Goal: Task Accomplishment & Management: Manage account settings

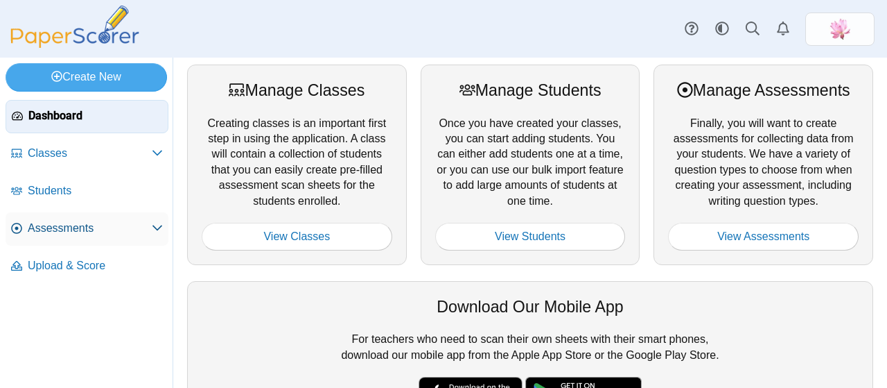
click at [115, 221] on span "Assessments" at bounding box center [90, 227] width 124 height 15
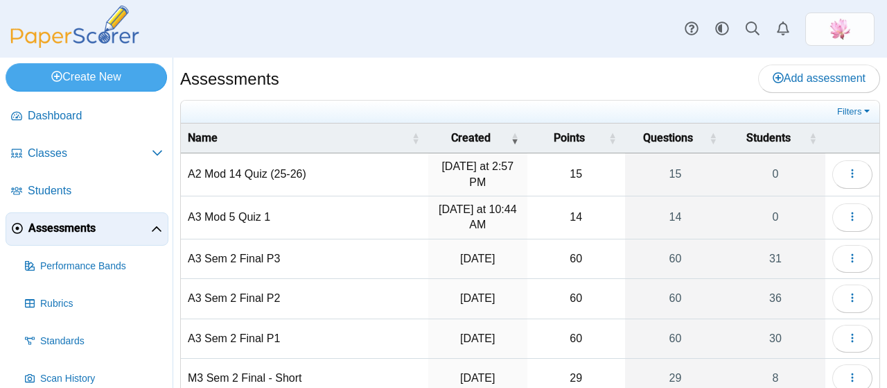
click at [303, 178] on td "A2 Mod 14 Quiz (25-26)" at bounding box center [304, 174] width 247 height 43
click at [847, 174] on icon "button" at bounding box center [852, 173] width 11 height 11
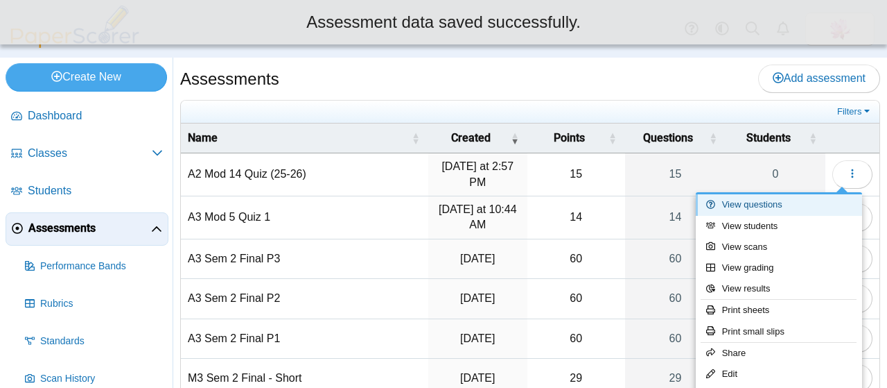
click at [777, 200] on link "View questions" at bounding box center [779, 204] width 166 height 21
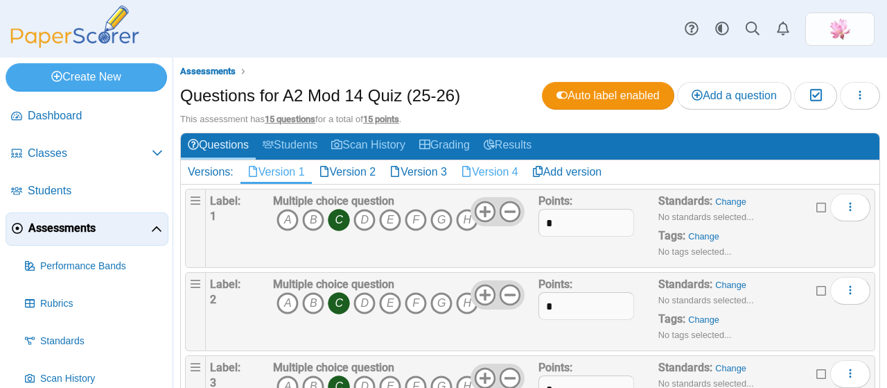
click at [501, 166] on link "Version 4" at bounding box center [489, 172] width 71 height 24
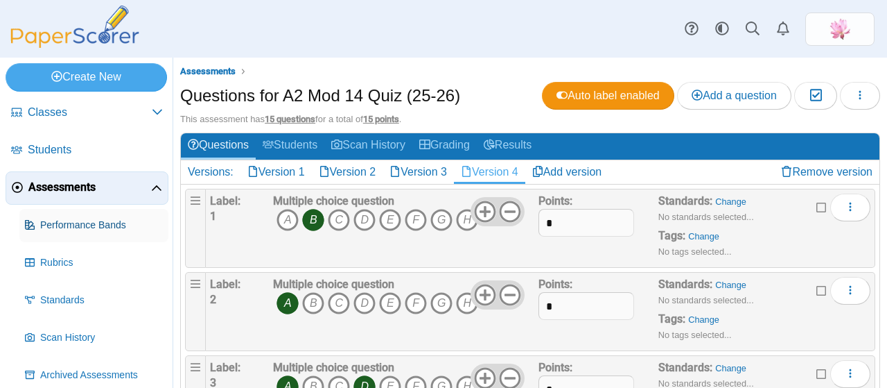
scroll to position [90, 0]
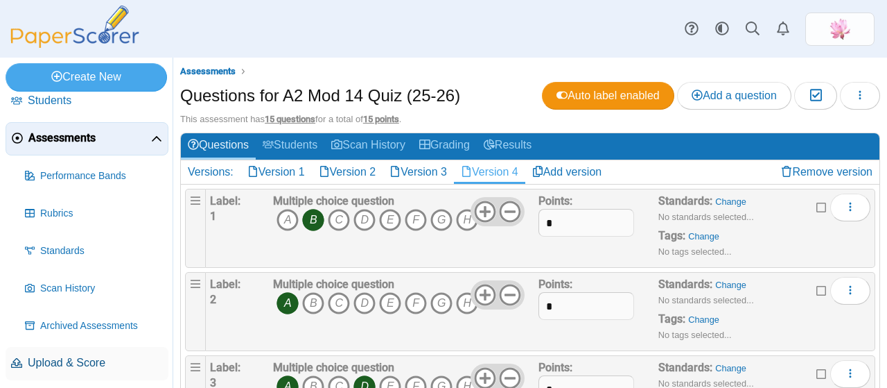
click at [91, 356] on span "Upload & Score" at bounding box center [95, 362] width 135 height 15
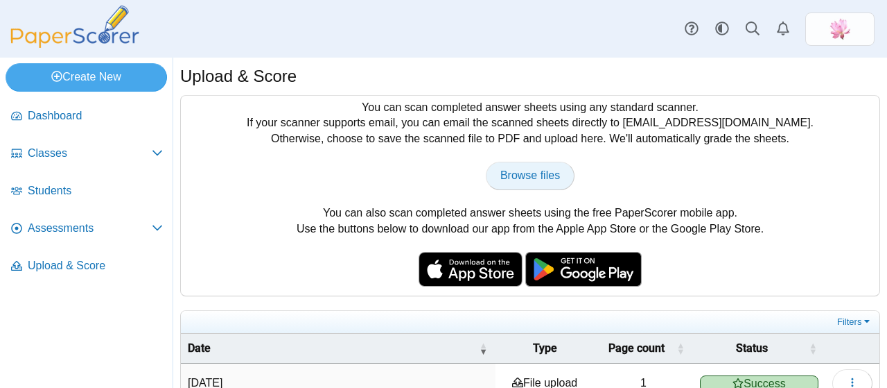
click at [515, 173] on span "Browse files" at bounding box center [531, 175] width 60 height 12
type input "**********"
click at [534, 170] on span "Browse files" at bounding box center [531, 175] width 60 height 12
type input "**********"
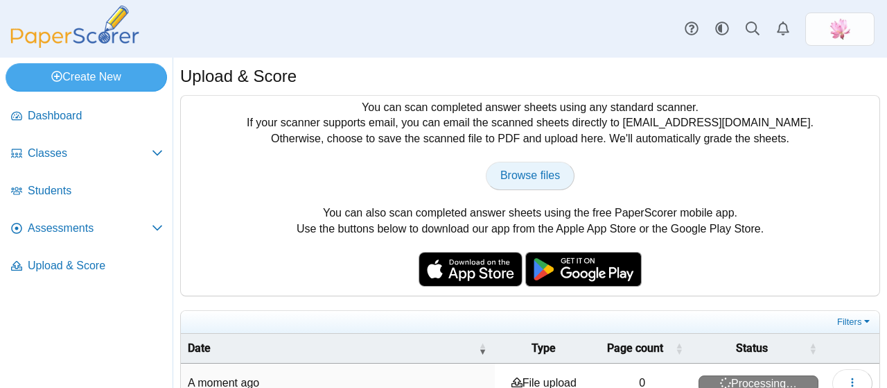
click at [523, 177] on span "Browse files" at bounding box center [531, 175] width 60 height 12
type input "**********"
click at [531, 175] on span "Browse files" at bounding box center [531, 175] width 60 height 12
type input "**********"
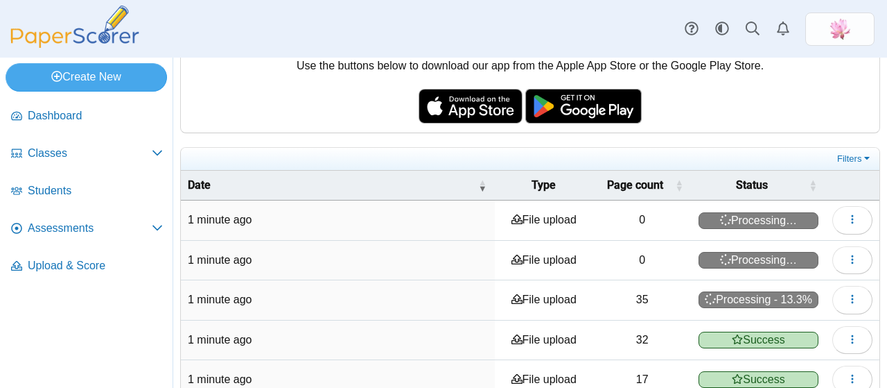
scroll to position [277, 0]
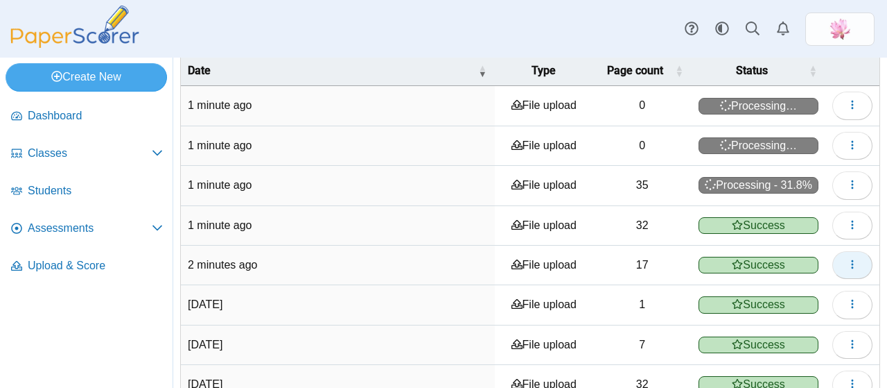
click at [847, 261] on icon "button" at bounding box center [852, 264] width 11 height 11
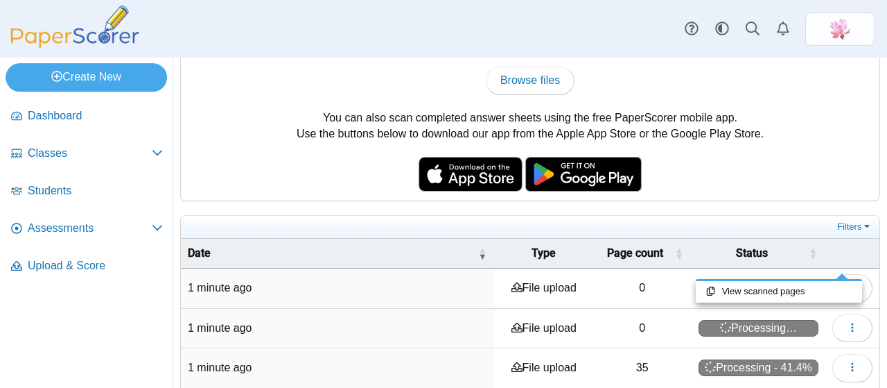
scroll to position [69, 0]
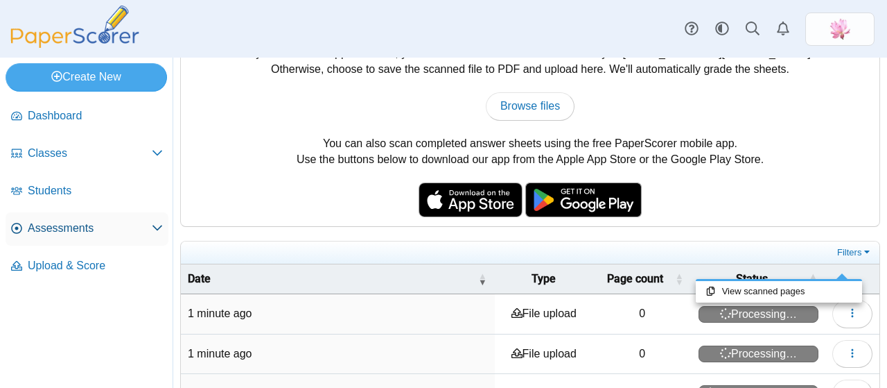
click at [99, 223] on span "Assessments" at bounding box center [90, 227] width 124 height 15
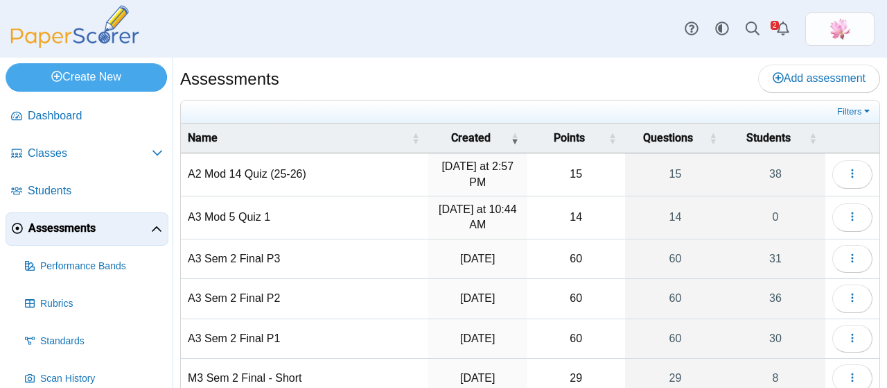
click at [245, 168] on td "A2 Mod 14 Quiz (25-26)" at bounding box center [304, 174] width 247 height 43
click at [847, 175] on icon "button" at bounding box center [852, 173] width 11 height 11
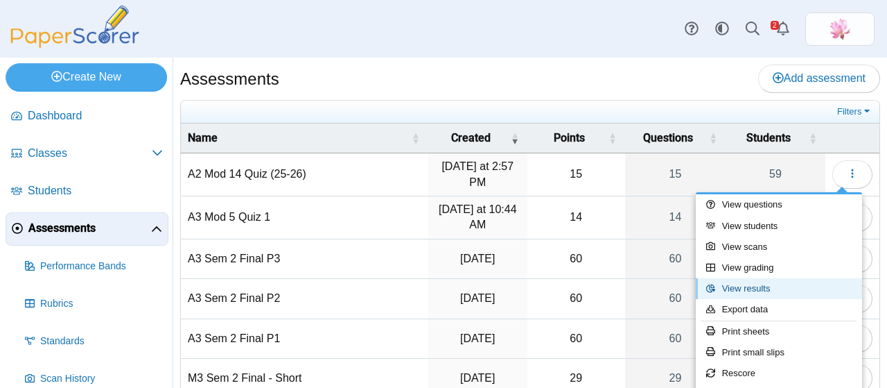
click at [759, 280] on link "View results" at bounding box center [779, 288] width 166 height 21
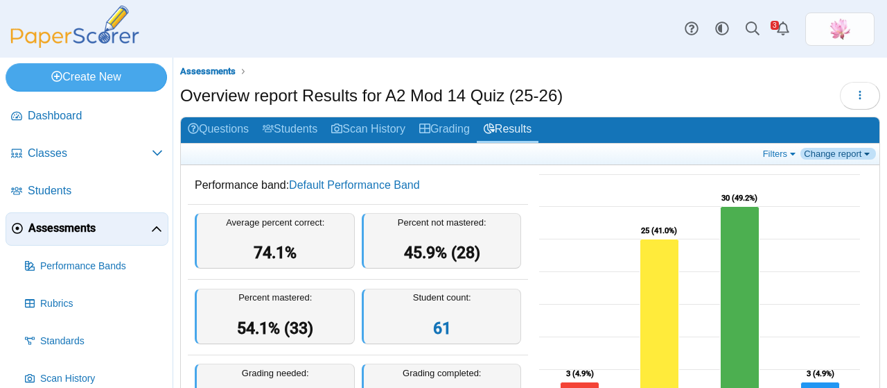
click at [820, 150] on link "Change report" at bounding box center [839, 154] width 76 height 12
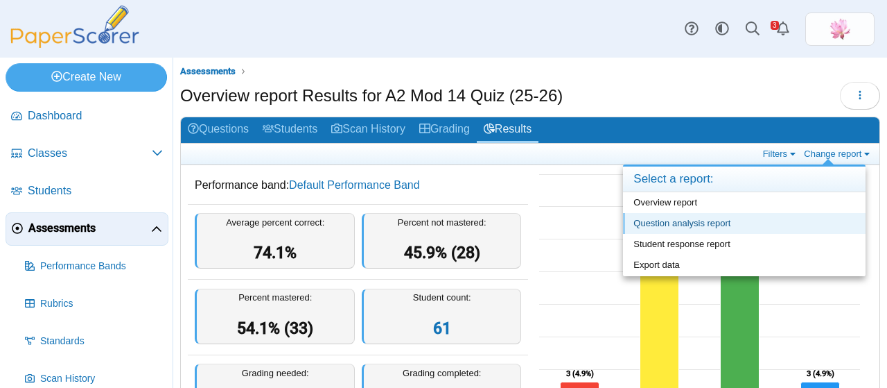
click at [722, 217] on link "Question analysis report" at bounding box center [744, 223] width 243 height 21
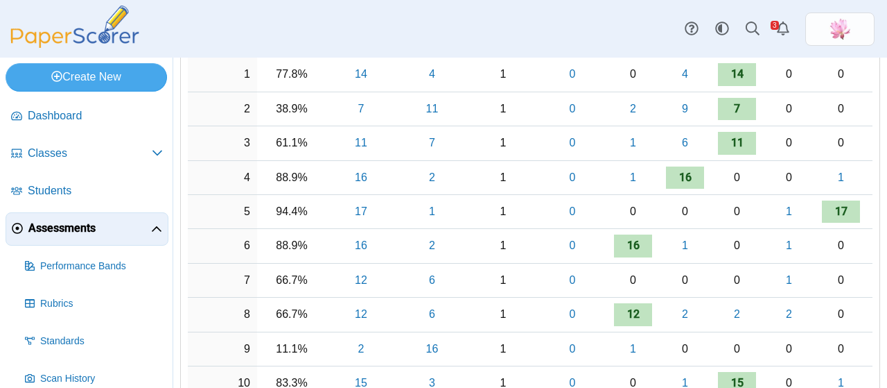
scroll to position [347, 0]
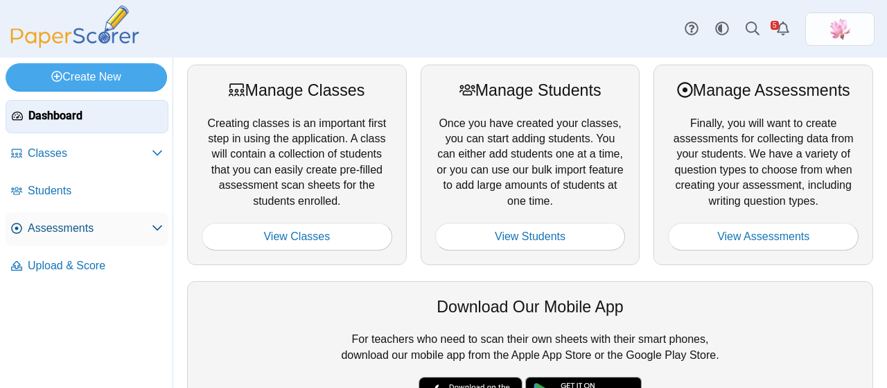
click at [86, 226] on span "Assessments" at bounding box center [90, 227] width 124 height 15
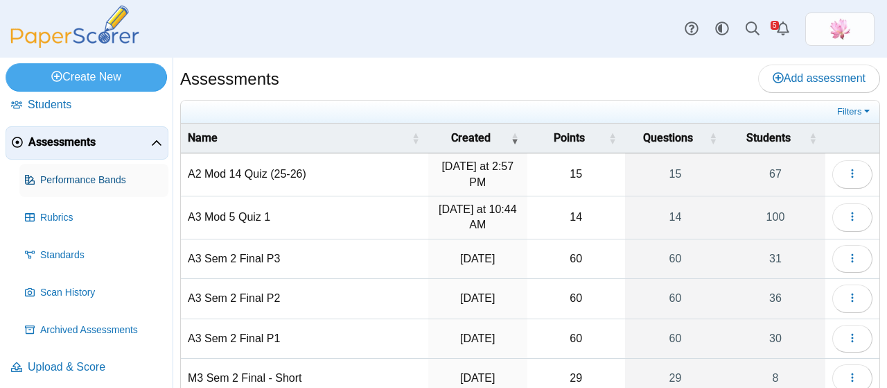
scroll to position [90, 0]
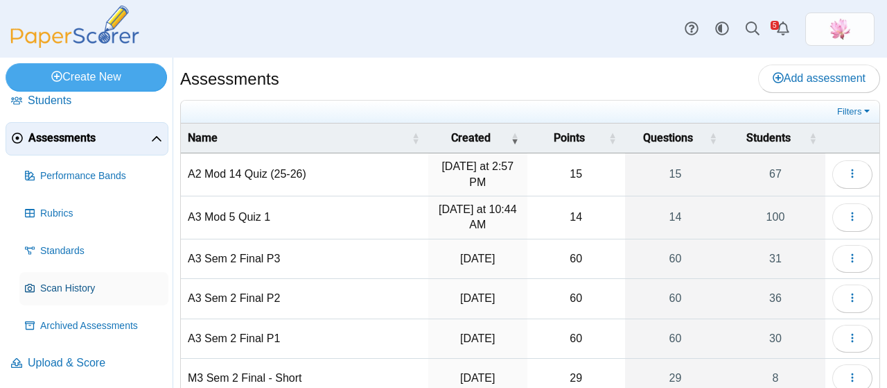
click at [88, 290] on span "Scan History" at bounding box center [101, 288] width 123 height 14
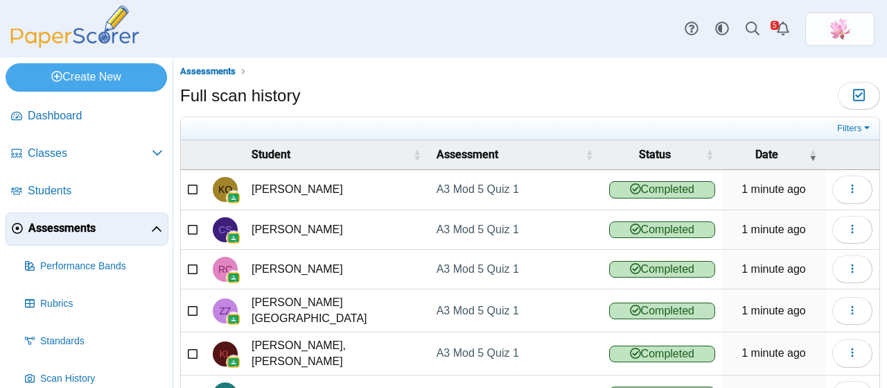
click at [82, 227] on span "Assessments" at bounding box center [89, 227] width 123 height 15
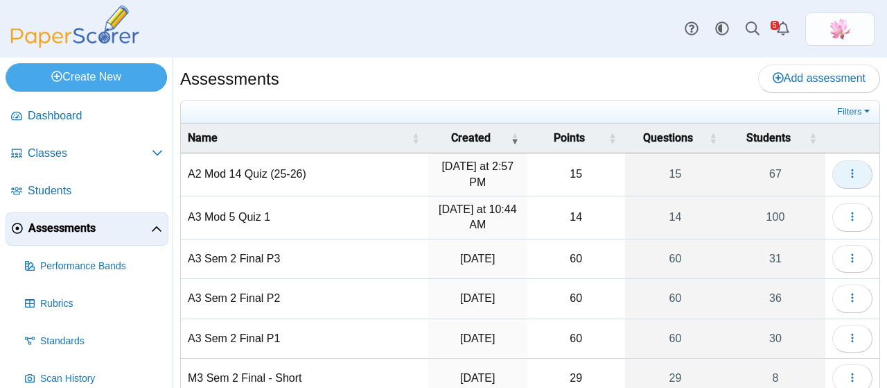
click at [847, 172] on icon "button" at bounding box center [852, 173] width 11 height 11
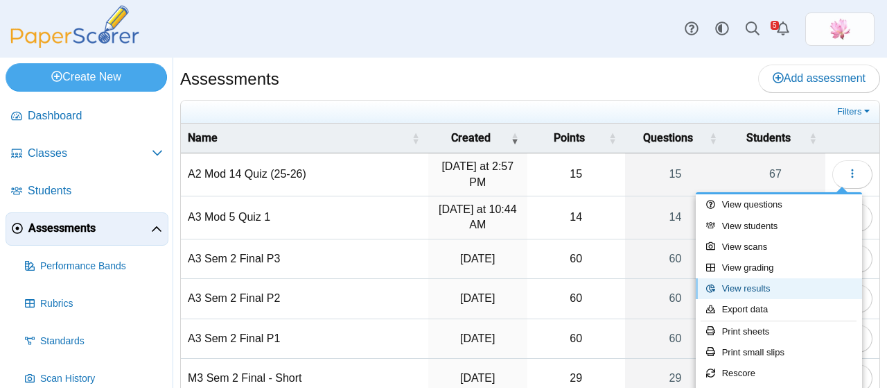
click at [763, 290] on link "View results" at bounding box center [779, 288] width 166 height 21
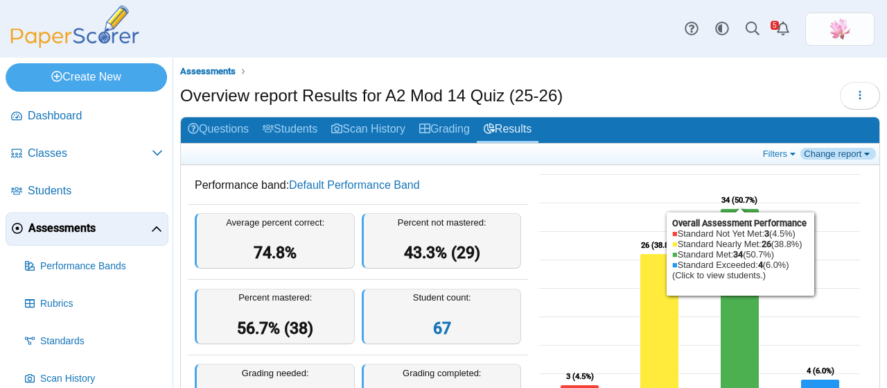
click at [837, 155] on link "Change report" at bounding box center [839, 154] width 76 height 12
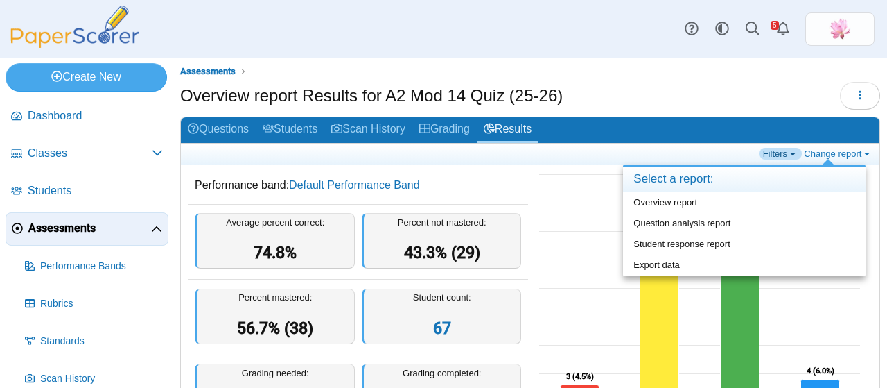
click at [763, 158] on link "Filters" at bounding box center [781, 154] width 42 height 12
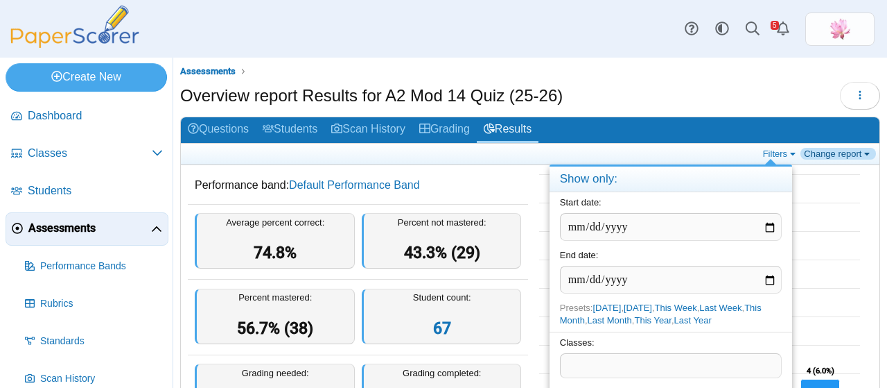
click at [812, 156] on link "Change report" at bounding box center [839, 154] width 76 height 12
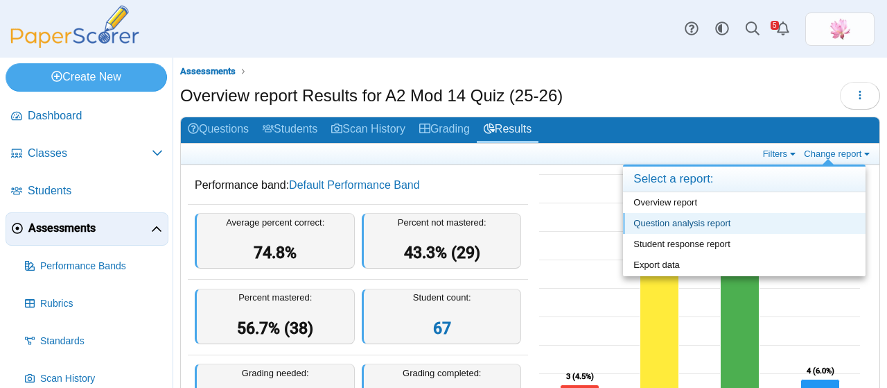
click at [725, 225] on link "Question analysis report" at bounding box center [744, 223] width 243 height 21
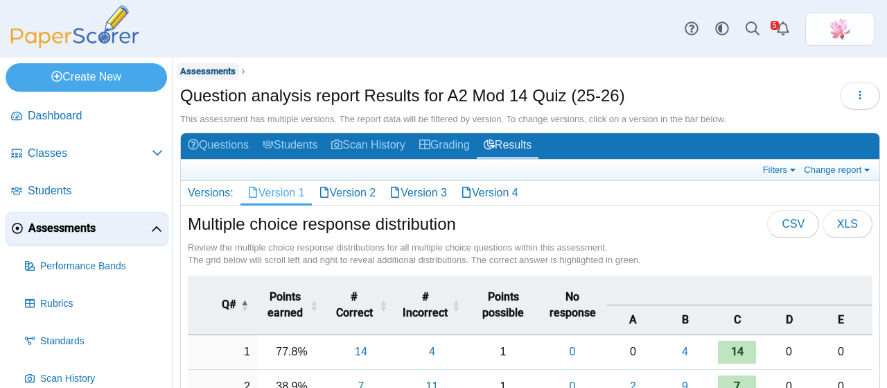
click at [223, 73] on span "Assessments" at bounding box center [207, 71] width 55 height 10
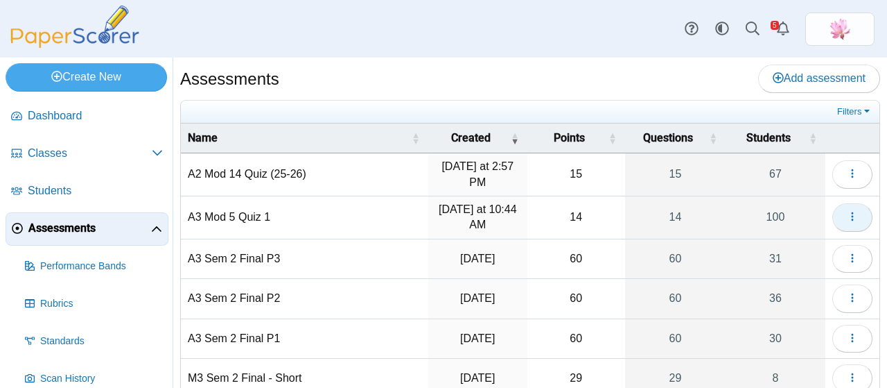
click at [847, 211] on icon "button" at bounding box center [852, 216] width 11 height 11
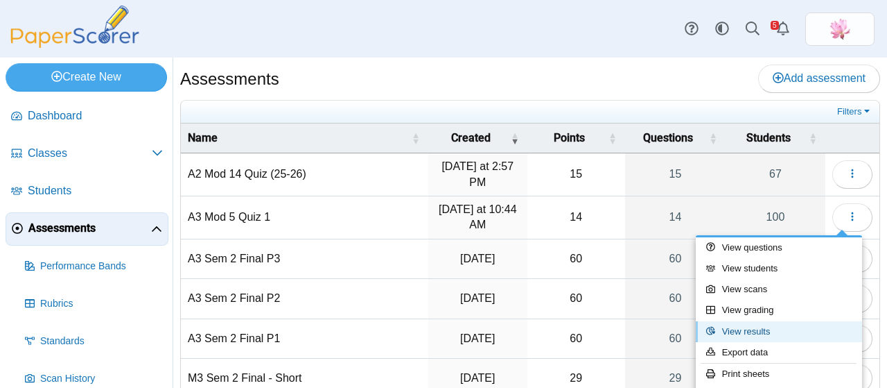
click at [776, 340] on link "View results" at bounding box center [779, 331] width 166 height 21
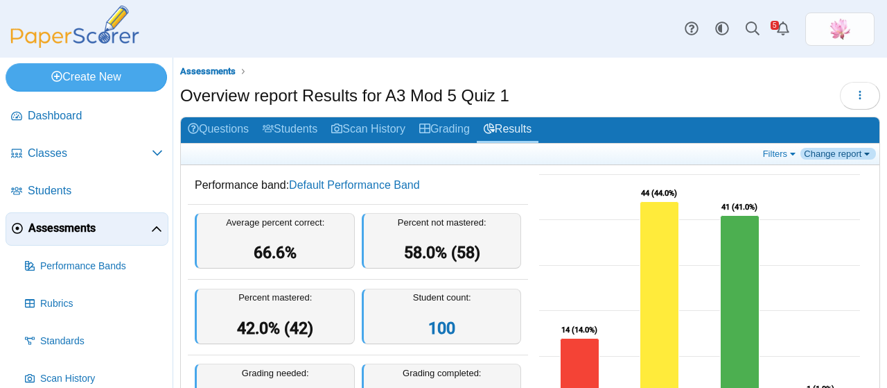
click at [821, 153] on link "Change report" at bounding box center [839, 154] width 76 height 12
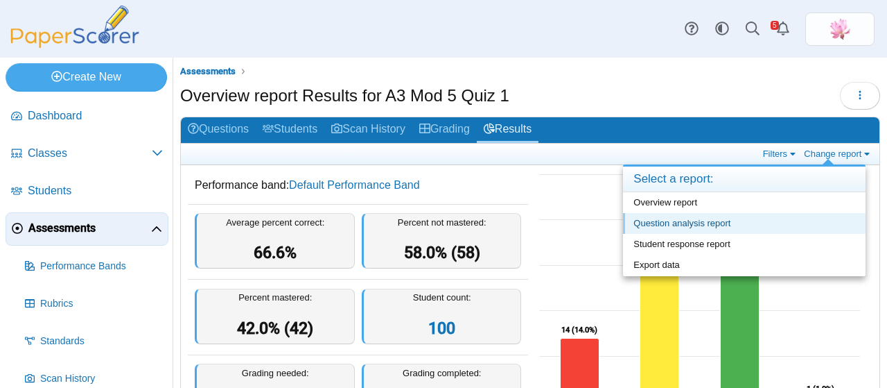
click at [715, 226] on link "Question analysis report" at bounding box center [744, 223] width 243 height 21
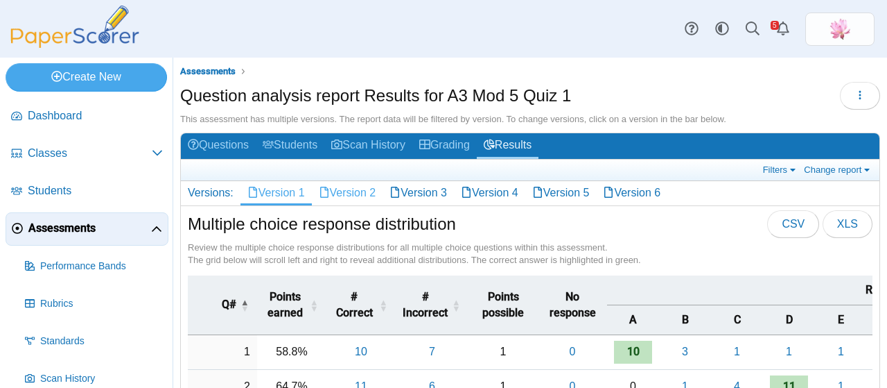
click at [359, 186] on link "Version 2" at bounding box center [347, 193] width 71 height 24
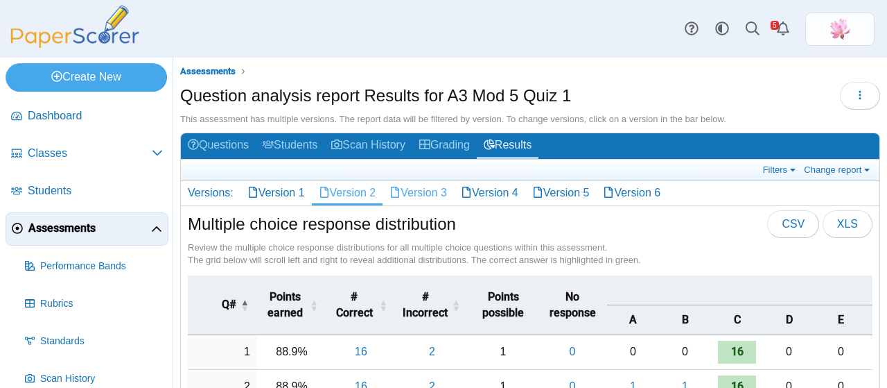
click at [451, 194] on link "Version 3" at bounding box center [418, 193] width 71 height 24
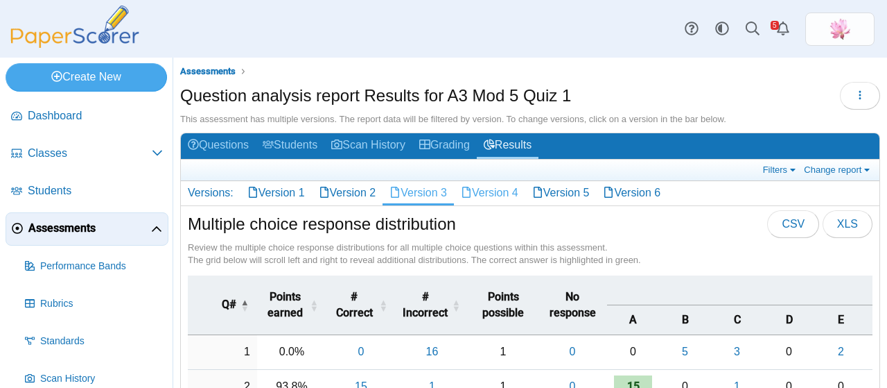
click at [472, 196] on icon at bounding box center [466, 191] width 11 height 11
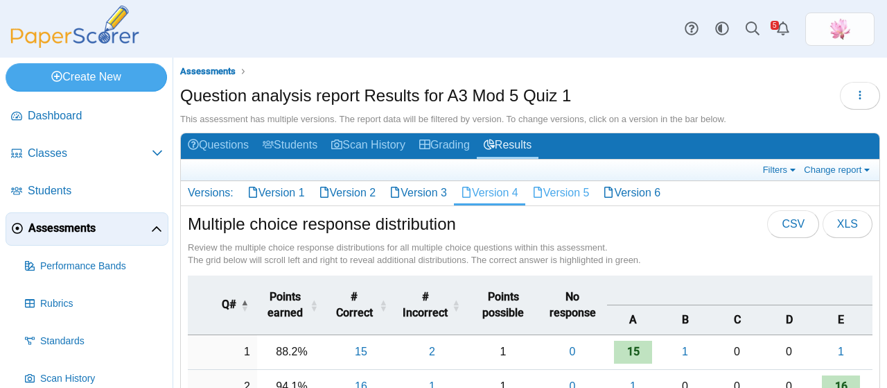
click at [581, 191] on link "Version 5" at bounding box center [560, 193] width 71 height 24
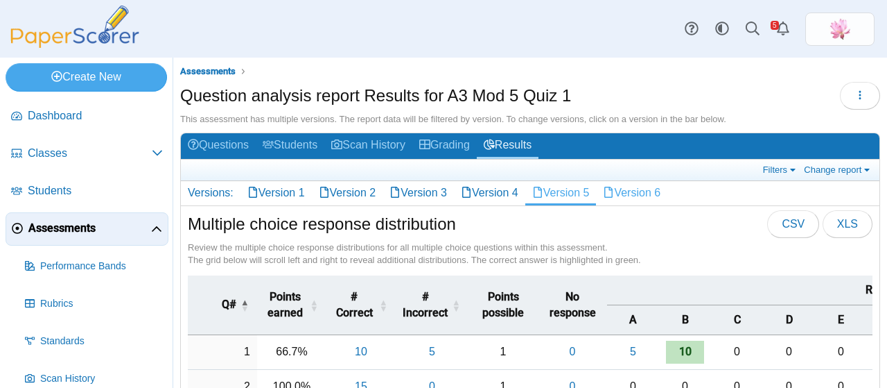
click at [668, 192] on link "Version 6" at bounding box center [631, 193] width 71 height 24
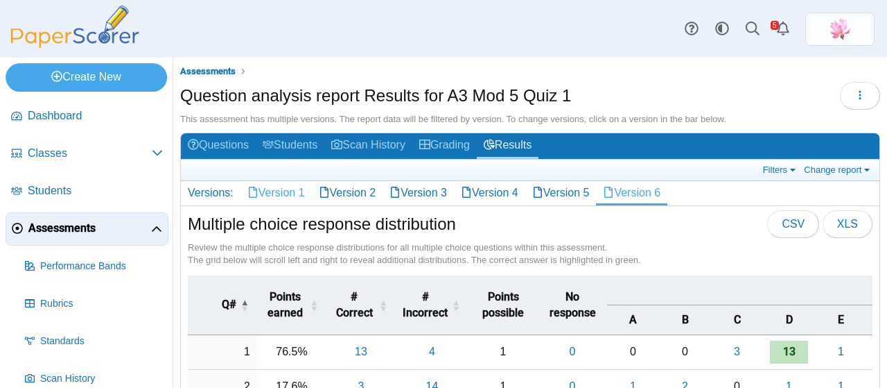
click at [293, 193] on link "Version 1" at bounding box center [276, 193] width 71 height 24
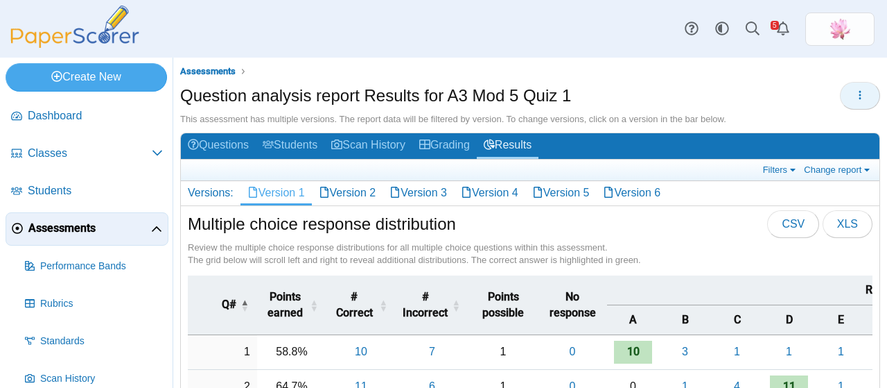
click at [855, 96] on icon "button" at bounding box center [860, 94] width 11 height 11
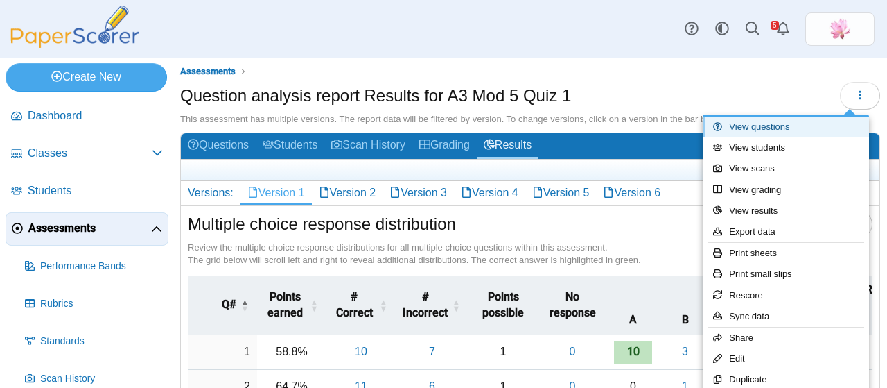
click at [799, 122] on link "View questions" at bounding box center [786, 126] width 166 height 21
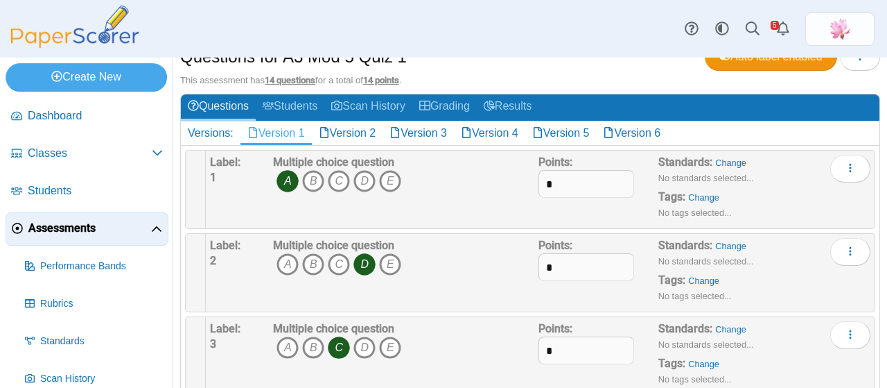
scroll to position [69, 0]
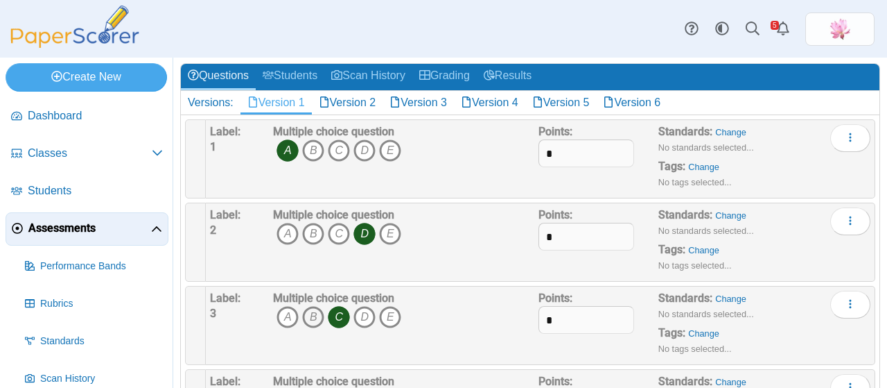
click at [315, 310] on icon "B" at bounding box center [313, 317] width 22 height 22
click at [338, 313] on icon "C" at bounding box center [339, 317] width 22 height 22
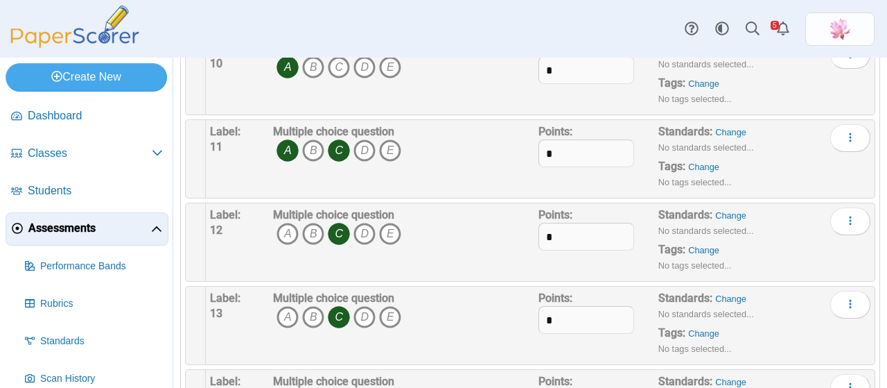
scroll to position [985, 0]
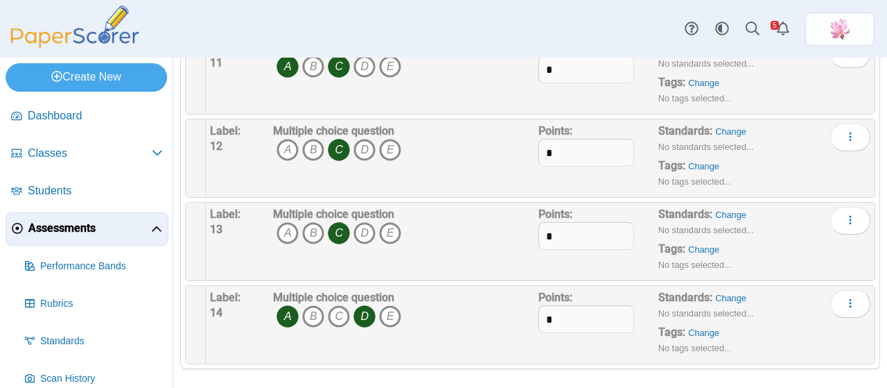
click at [369, 308] on icon "D" at bounding box center [365, 316] width 22 height 22
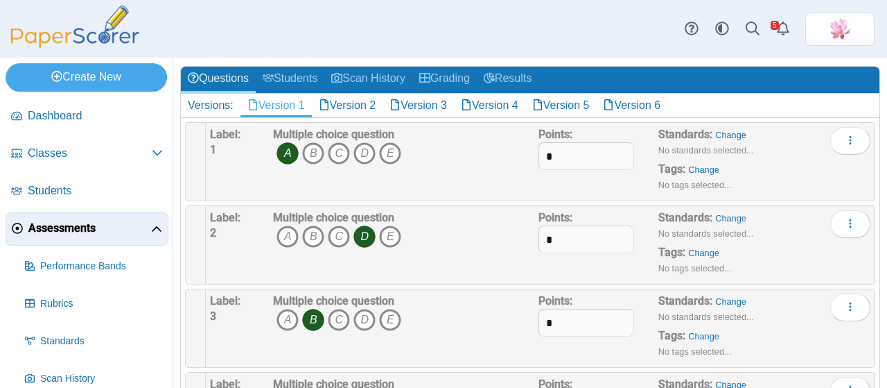
scroll to position [0, 0]
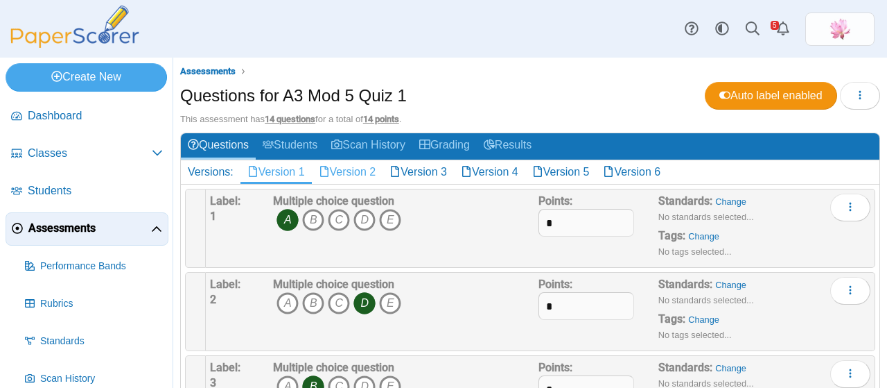
click at [354, 167] on link "Version 2" at bounding box center [347, 172] width 71 height 24
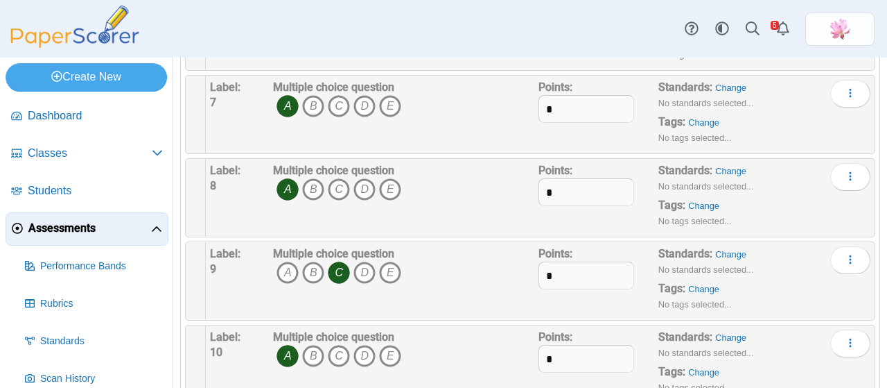
scroll to position [763, 0]
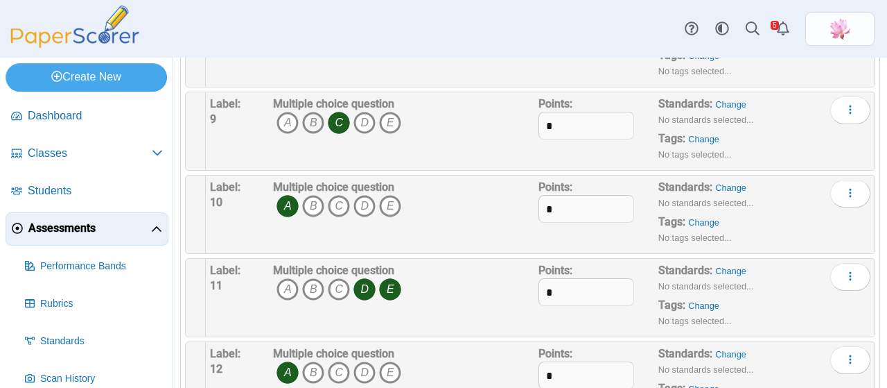
click at [312, 117] on icon "B" at bounding box center [313, 123] width 22 height 22
click at [332, 117] on icon "C" at bounding box center [339, 123] width 22 height 22
click at [363, 278] on icon "D" at bounding box center [365, 289] width 22 height 22
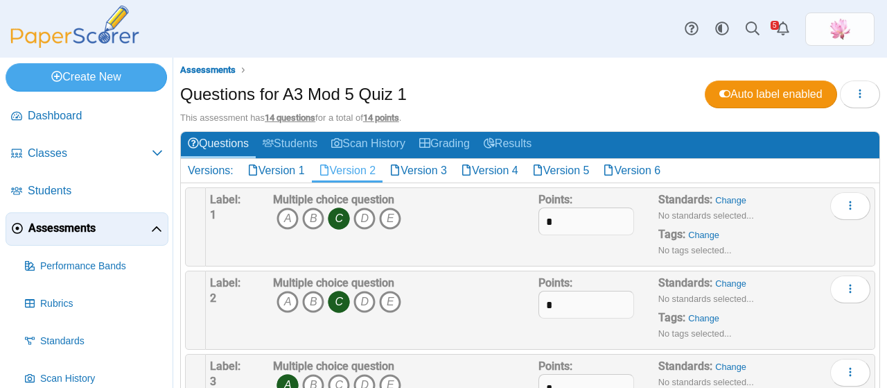
scroll to position [0, 0]
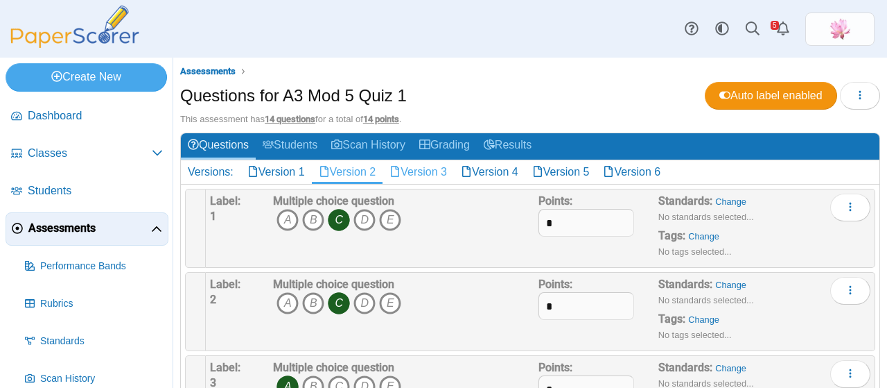
click at [421, 167] on link "Version 3" at bounding box center [418, 172] width 71 height 24
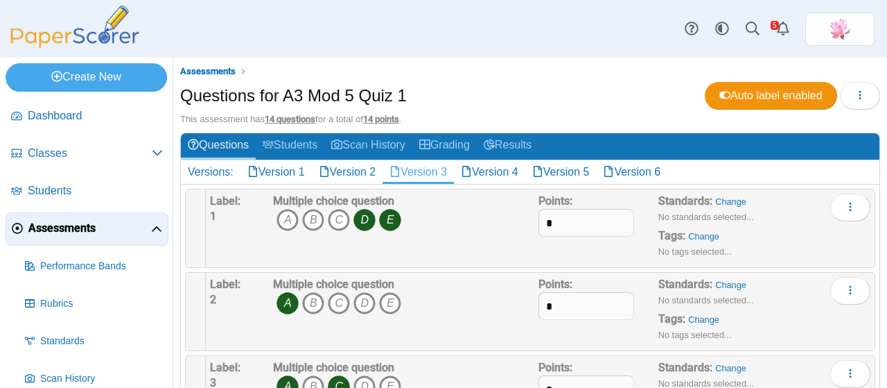
click at [385, 220] on icon "E" at bounding box center [390, 220] width 22 height 22
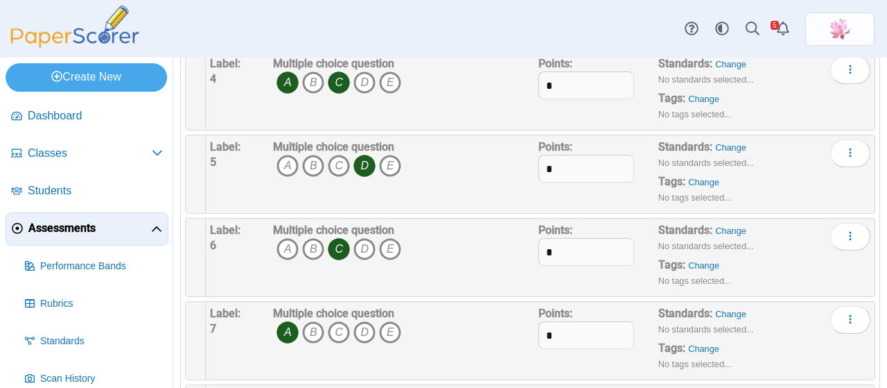
scroll to position [416, 0]
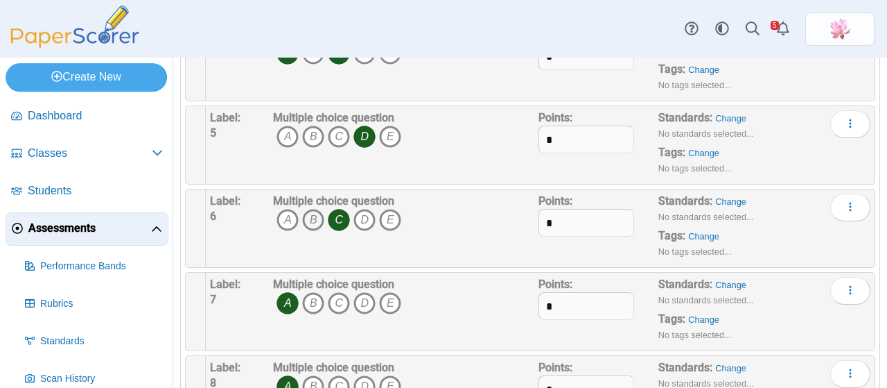
click at [315, 214] on icon "B" at bounding box center [313, 220] width 22 height 22
click at [336, 214] on icon "C" at bounding box center [339, 220] width 22 height 22
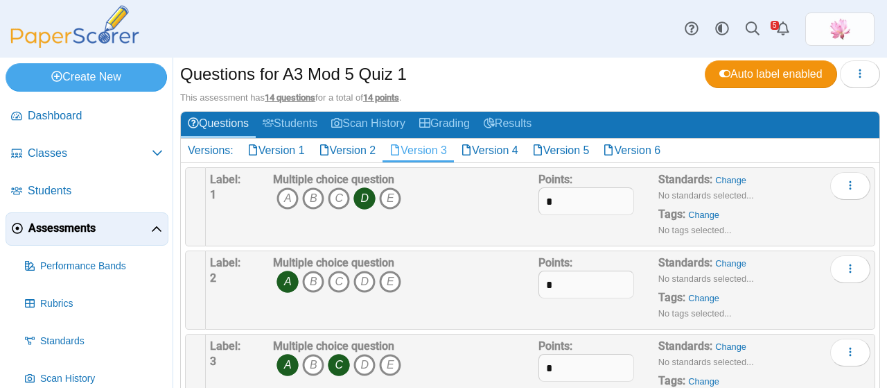
scroll to position [0, 0]
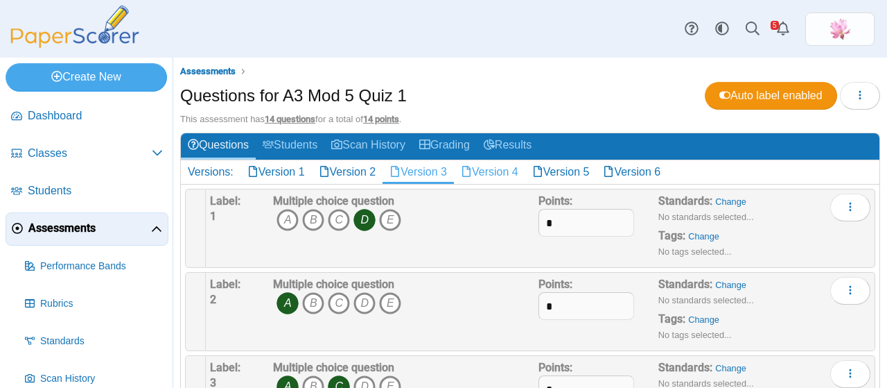
click at [496, 163] on link "Version 4" at bounding box center [489, 172] width 71 height 24
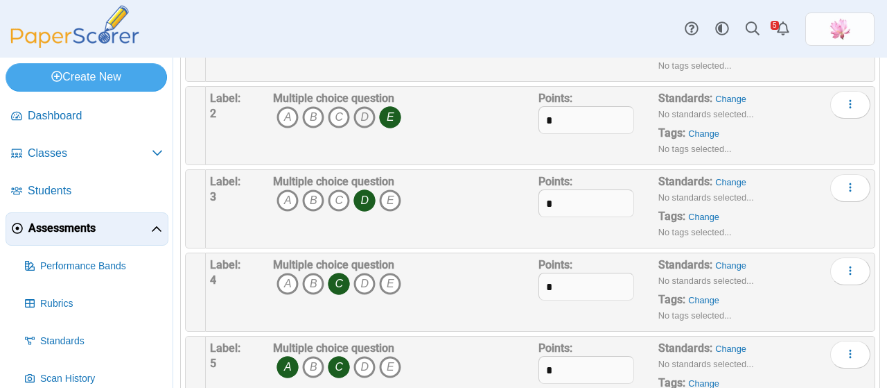
scroll to position [208, 0]
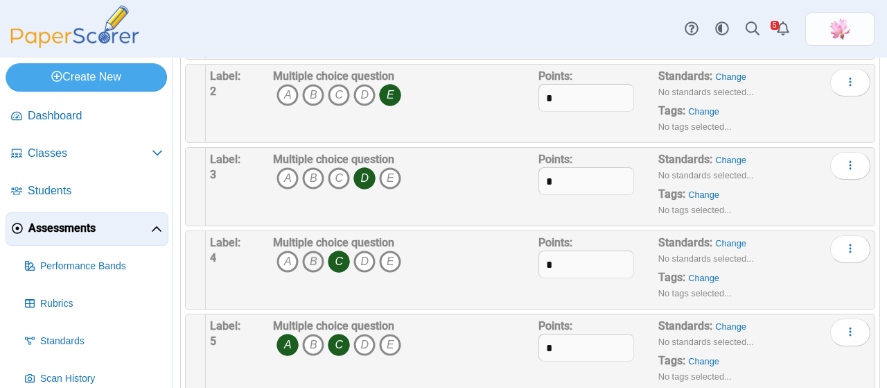
click at [310, 258] on icon "B" at bounding box center [313, 261] width 22 height 22
click at [351, 255] on span "A B C D E" at bounding box center [337, 263] width 128 height 26
click at [349, 255] on span "A B C D E" at bounding box center [337, 263] width 128 height 26
click at [344, 260] on icon "C" at bounding box center [339, 261] width 22 height 22
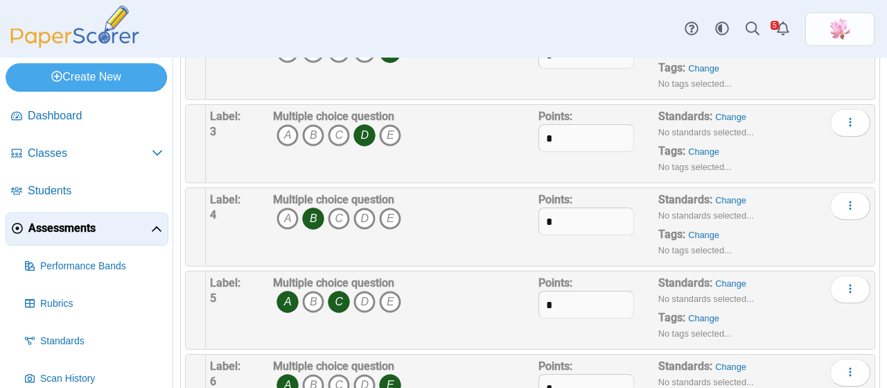
scroll to position [347, 0]
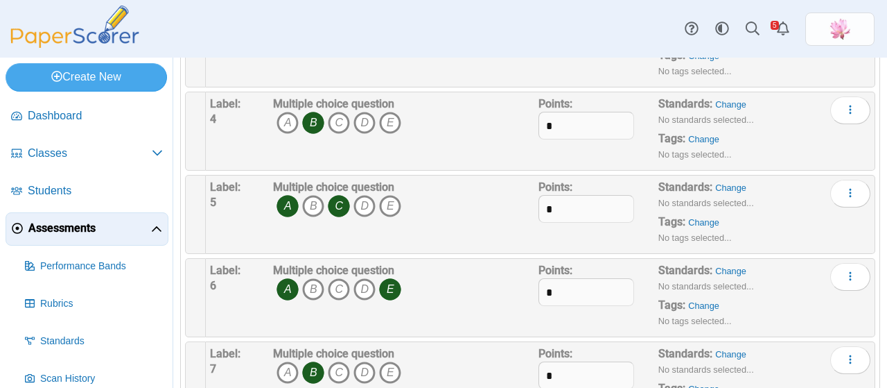
click icon "A"
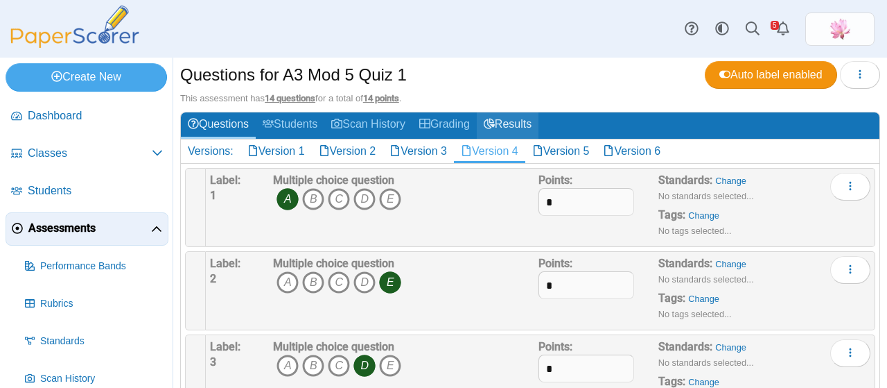
scroll to position [0, 0]
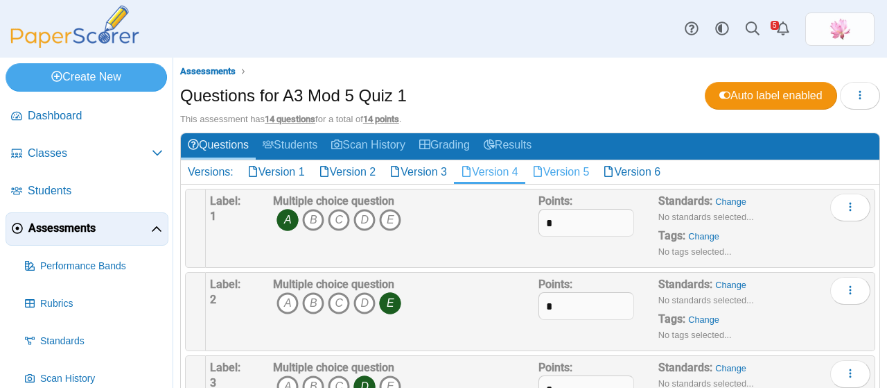
click link "Version 5"
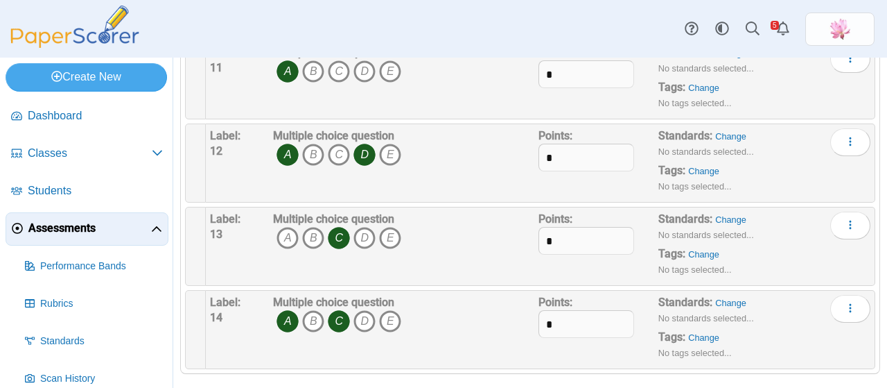
scroll to position [985, 0]
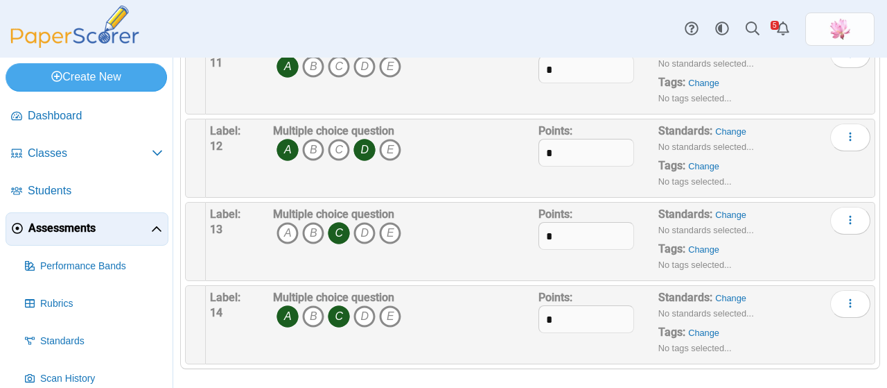
click at [367, 144] on icon "D" at bounding box center [365, 150] width 22 height 22
click at [311, 222] on icon "B" at bounding box center [313, 233] width 22 height 22
click at [338, 223] on icon "C" at bounding box center [339, 233] width 22 height 22
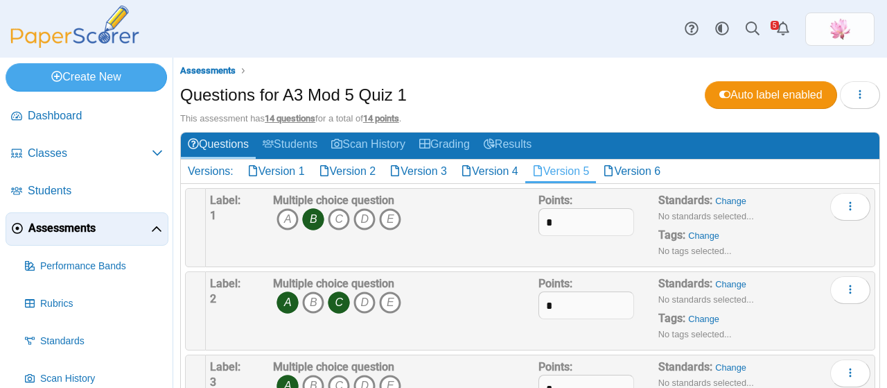
scroll to position [0, 0]
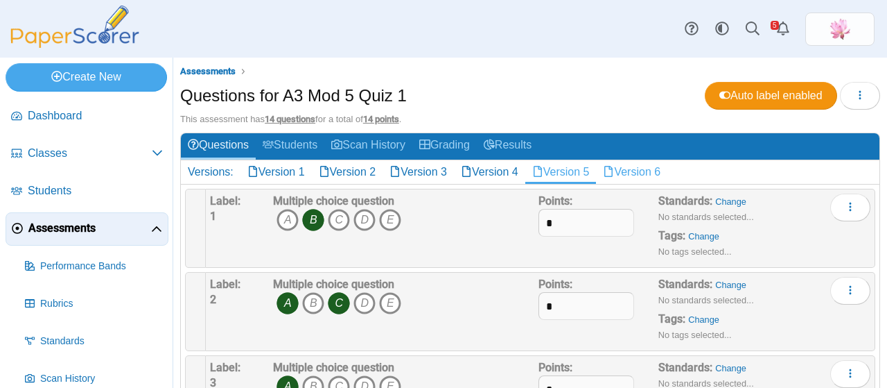
click at [642, 170] on link "Version 6" at bounding box center [631, 172] width 71 height 24
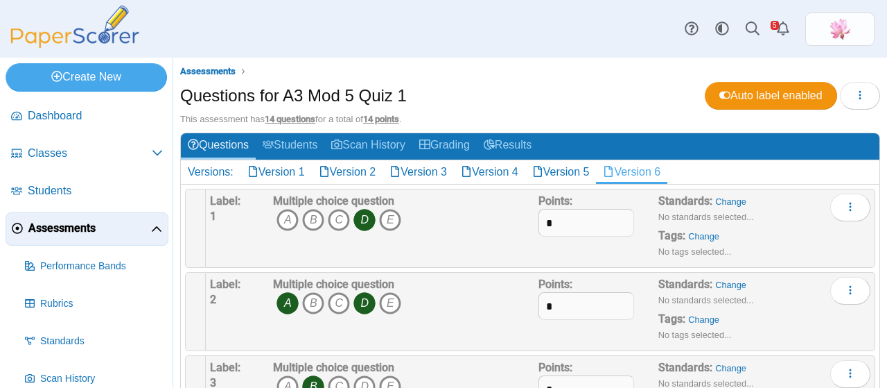
click at [295, 301] on icon "A" at bounding box center [288, 303] width 22 height 22
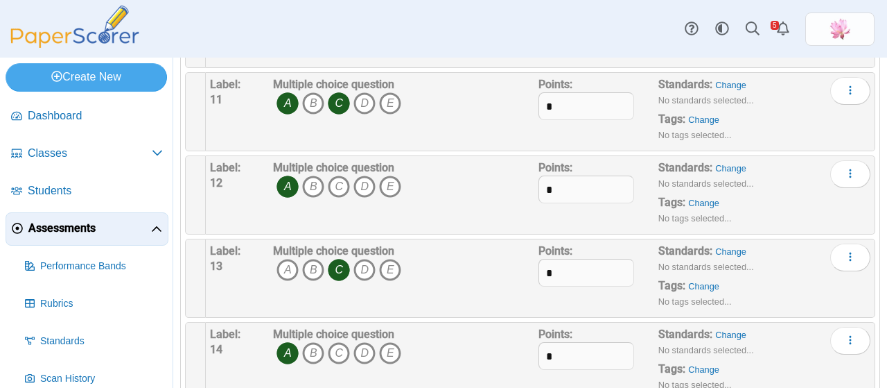
scroll to position [971, 0]
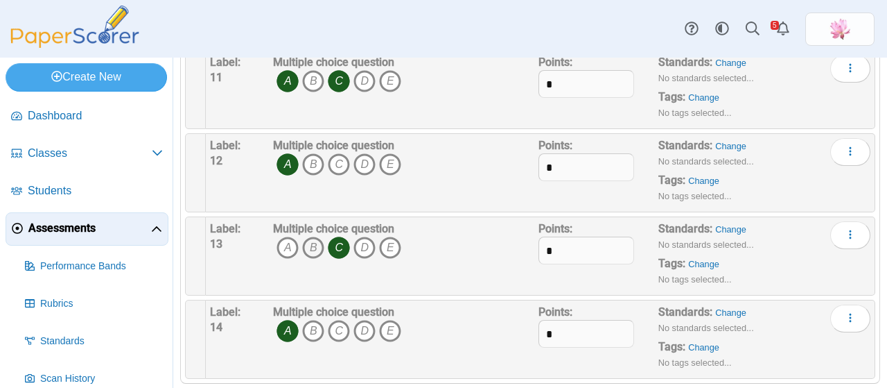
click at [311, 236] on icon "B" at bounding box center [313, 247] width 22 height 22
click at [337, 238] on icon "C" at bounding box center [339, 247] width 22 height 22
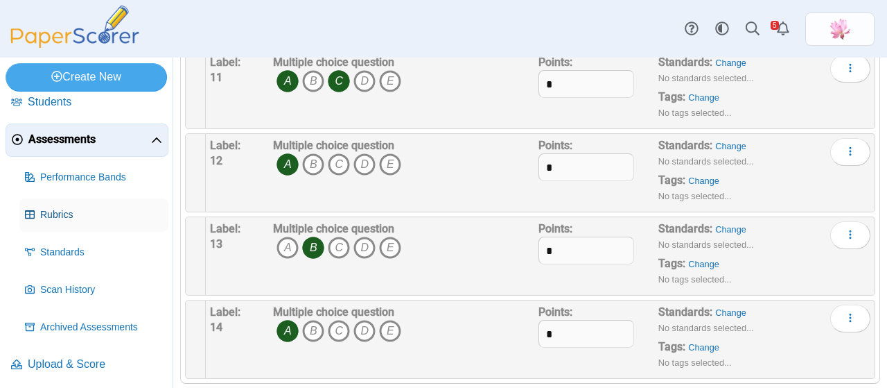
scroll to position [90, 0]
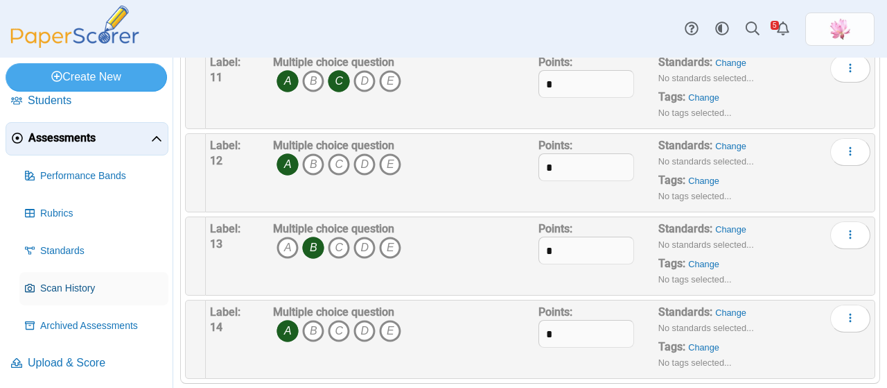
click at [90, 291] on span "Scan History" at bounding box center [101, 288] width 123 height 14
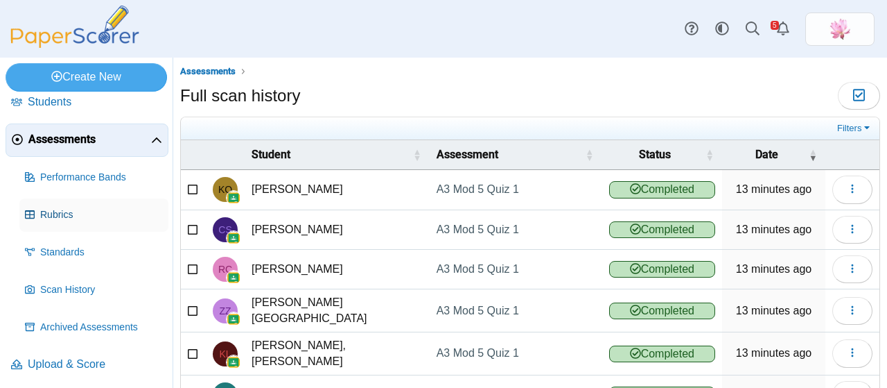
scroll to position [90, 0]
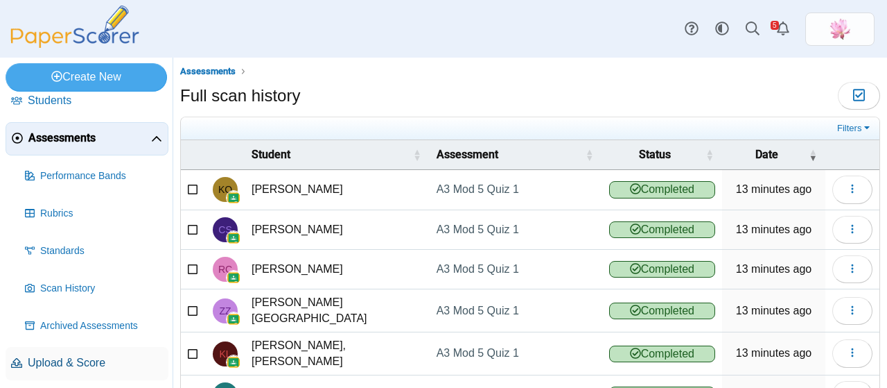
click at [71, 367] on span "Upload & Score" at bounding box center [95, 362] width 135 height 15
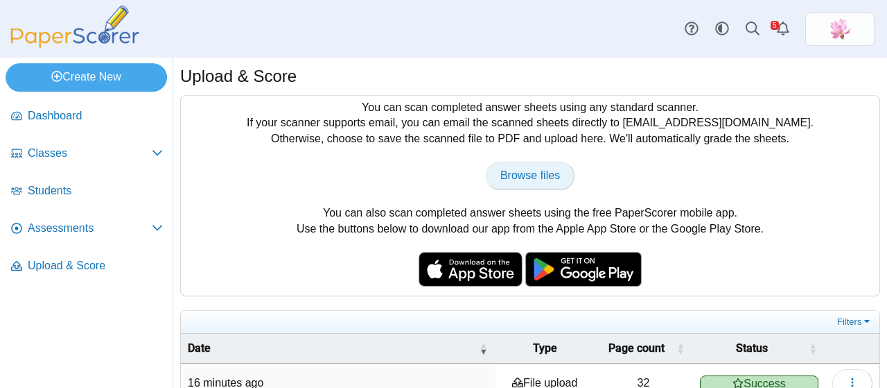
click at [525, 175] on span "Browse files" at bounding box center [531, 175] width 60 height 12
type input "**********"
click at [525, 173] on span "Browse files" at bounding box center [531, 175] width 60 height 12
type input "**********"
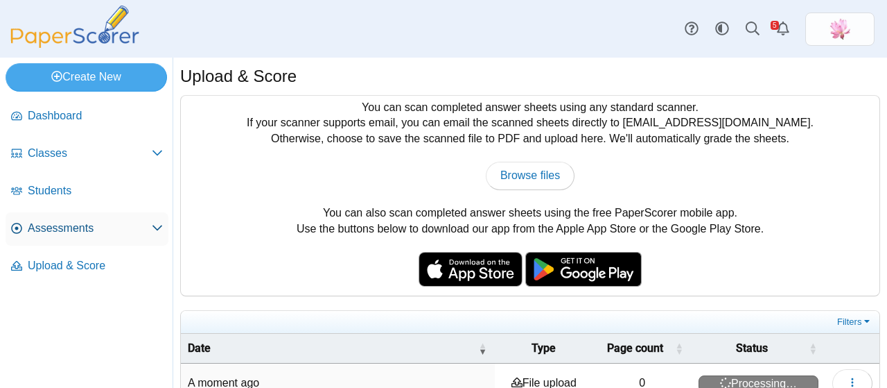
click at [96, 224] on span "Assessments" at bounding box center [90, 227] width 124 height 15
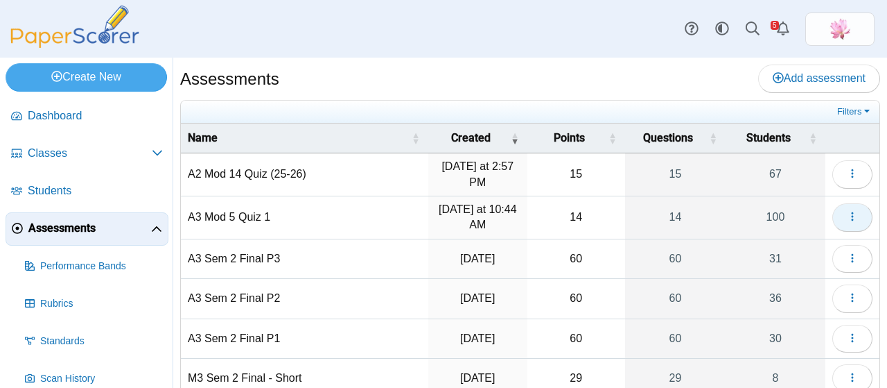
click at [847, 220] on icon "button" at bounding box center [852, 216] width 11 height 11
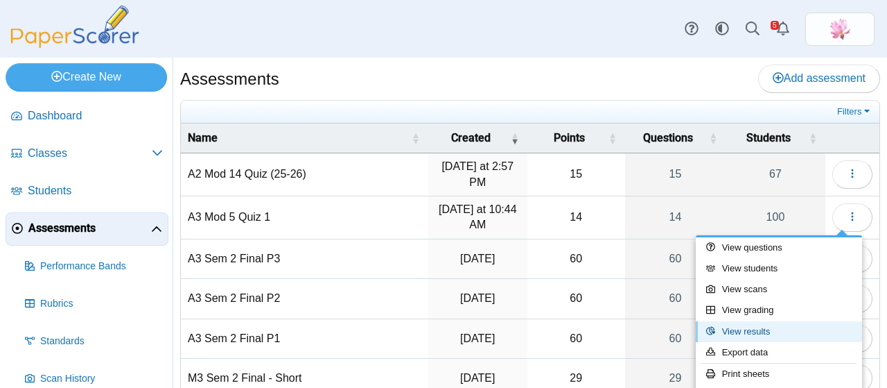
click at [779, 331] on link "View results" at bounding box center [779, 331] width 166 height 21
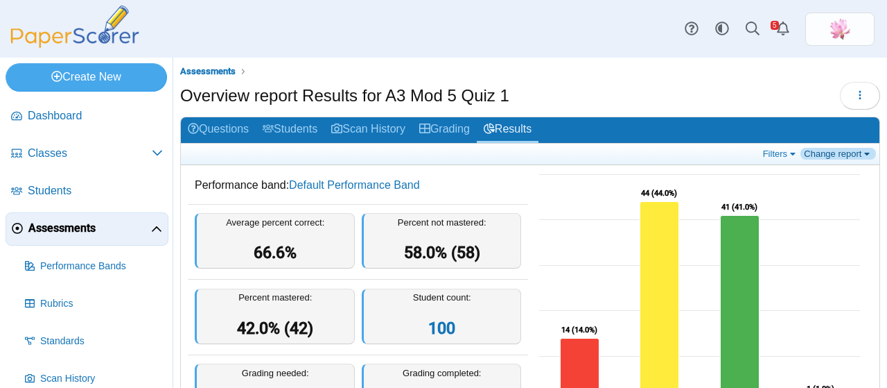
click at [832, 155] on link "Change report" at bounding box center [839, 154] width 76 height 12
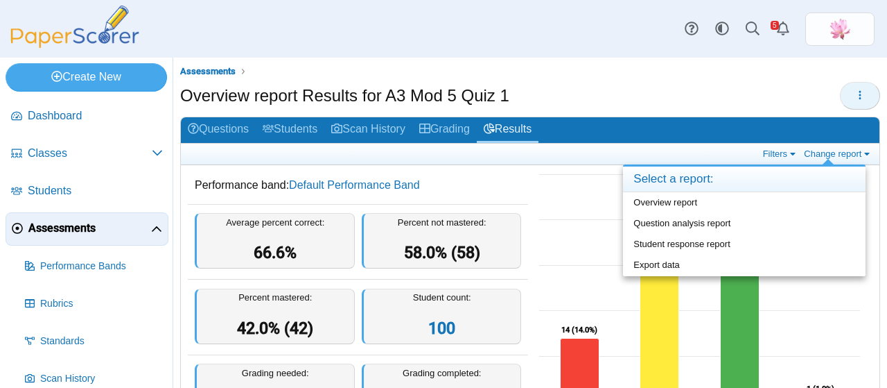
click at [855, 94] on icon "button" at bounding box center [860, 94] width 11 height 11
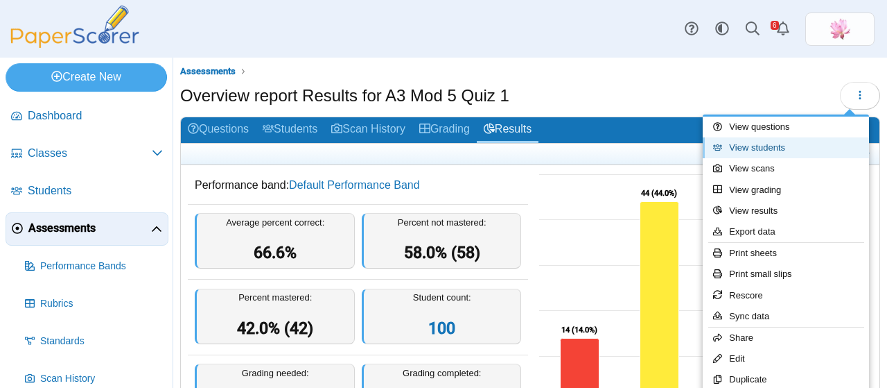
click at [797, 145] on link "View students" at bounding box center [786, 147] width 166 height 21
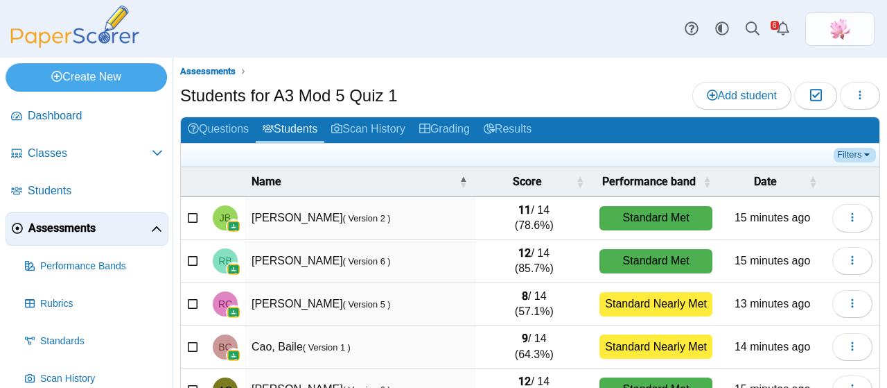
click at [846, 153] on link "Filters" at bounding box center [855, 155] width 42 height 14
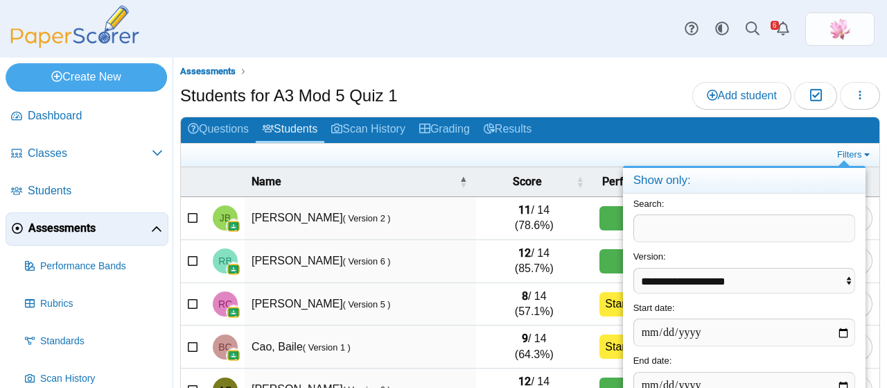
click at [627, 78] on div "Assessments Students for A3 Mod 5 Quiz 1 Add student Moderation 0 Loading…" at bounding box center [530, 372] width 700 height 617
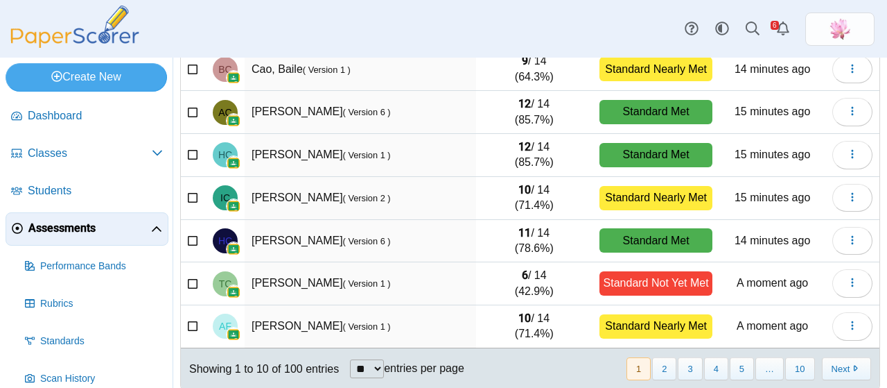
scroll to position [289, 0]
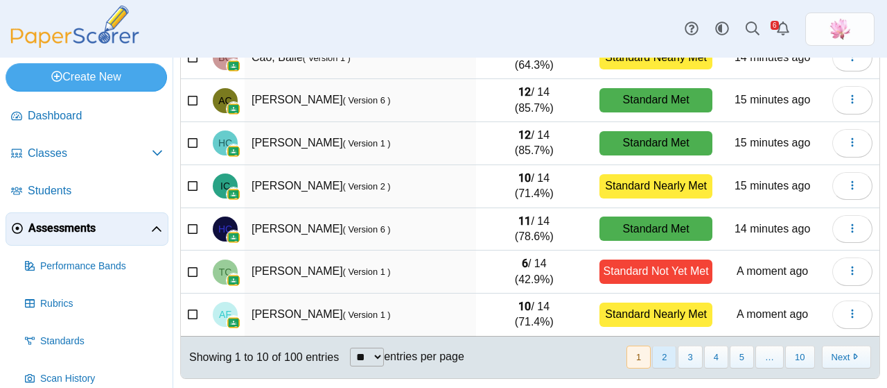
click at [661, 354] on button "2" at bounding box center [664, 356] width 24 height 23
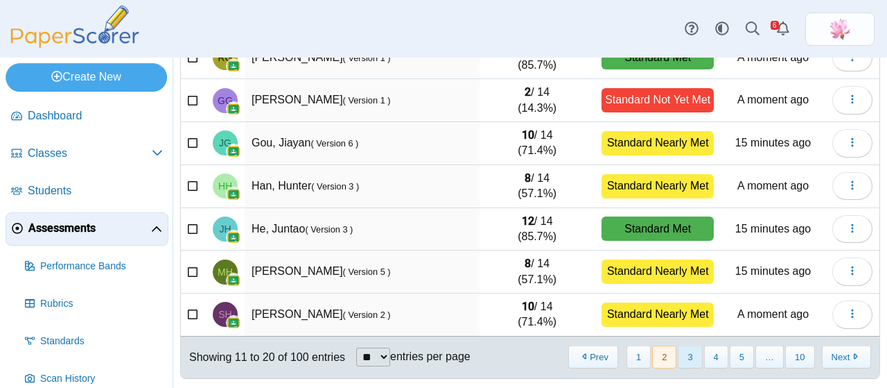
click at [686, 351] on button "3" at bounding box center [690, 356] width 24 height 23
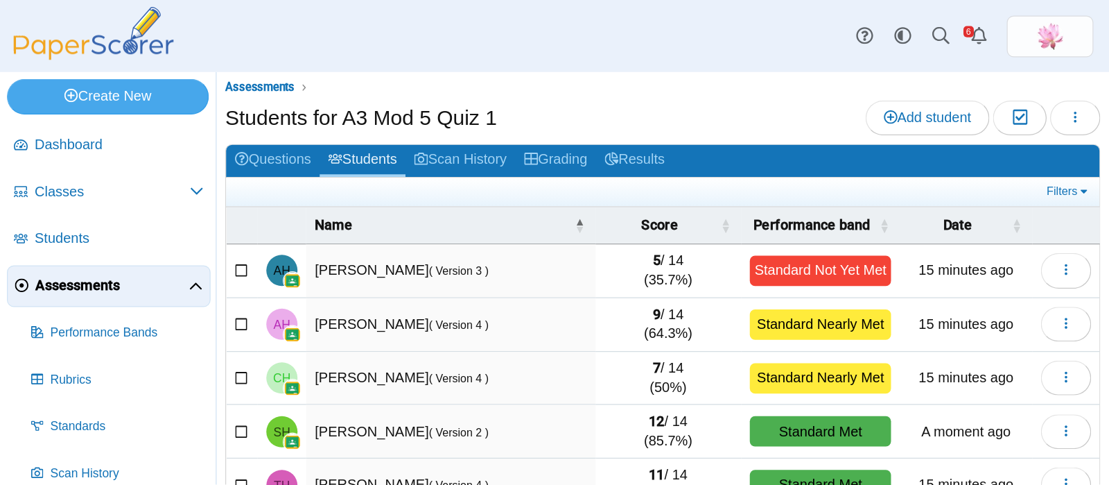
scroll to position [0, 0]
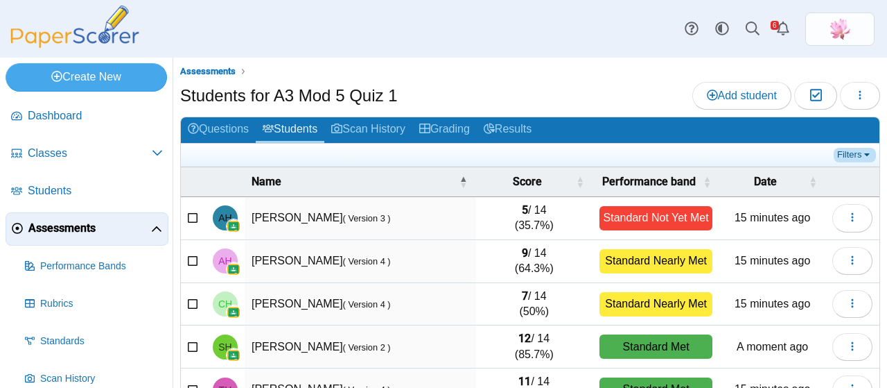
click at [846, 155] on link "Filters" at bounding box center [855, 155] width 42 height 14
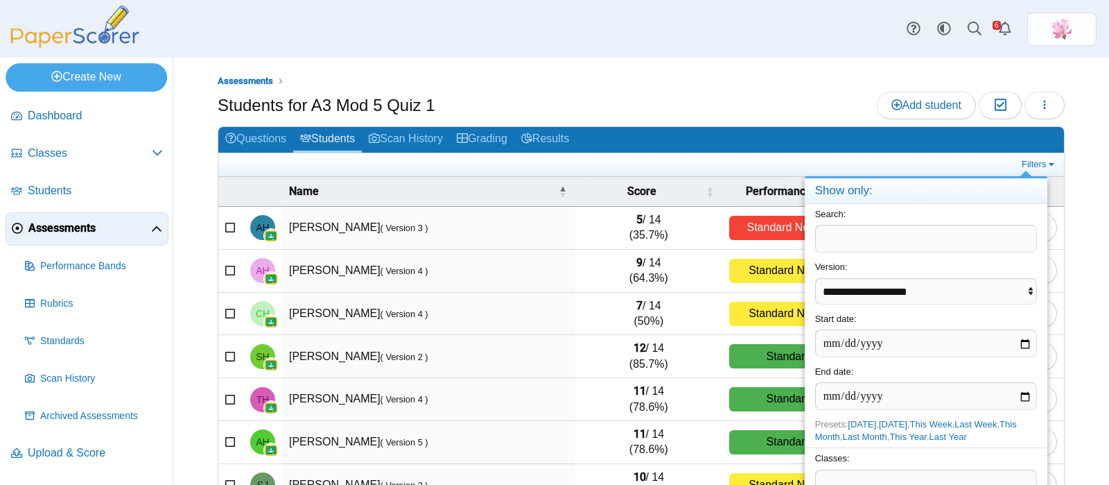
click at [887, 387] on span at bounding box center [926, 482] width 220 height 24
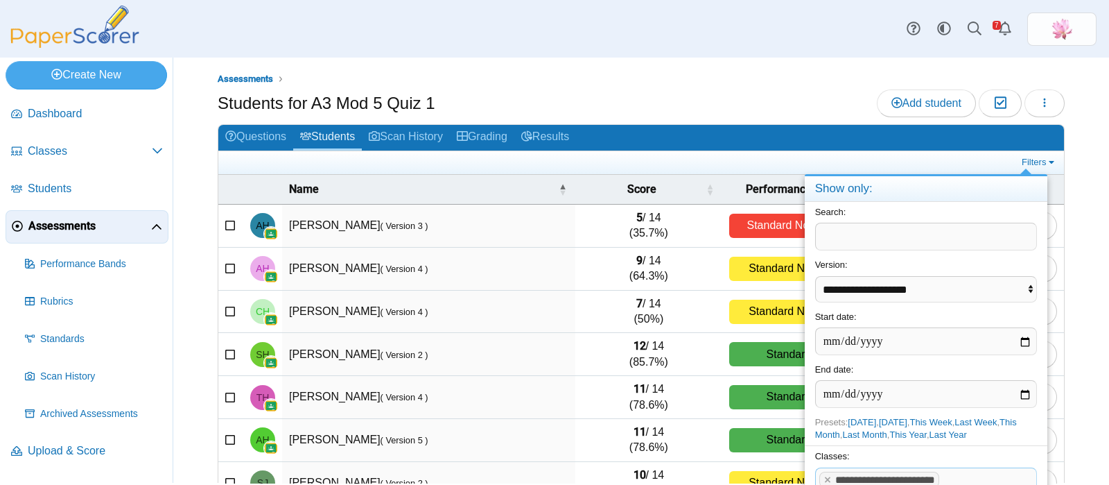
scroll to position [3, 0]
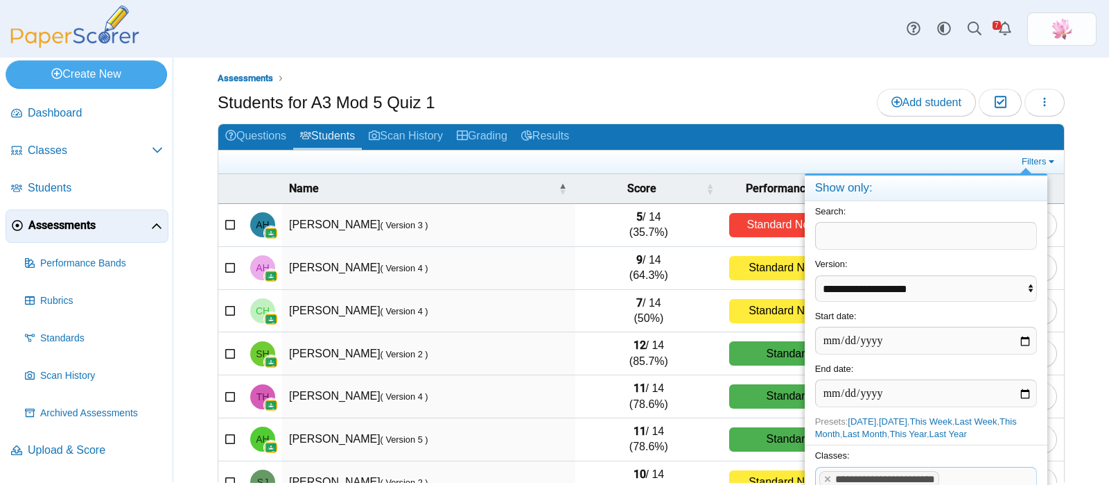
click at [887, 387] on div "**********" at bounding box center [926, 469] width 243 height 51
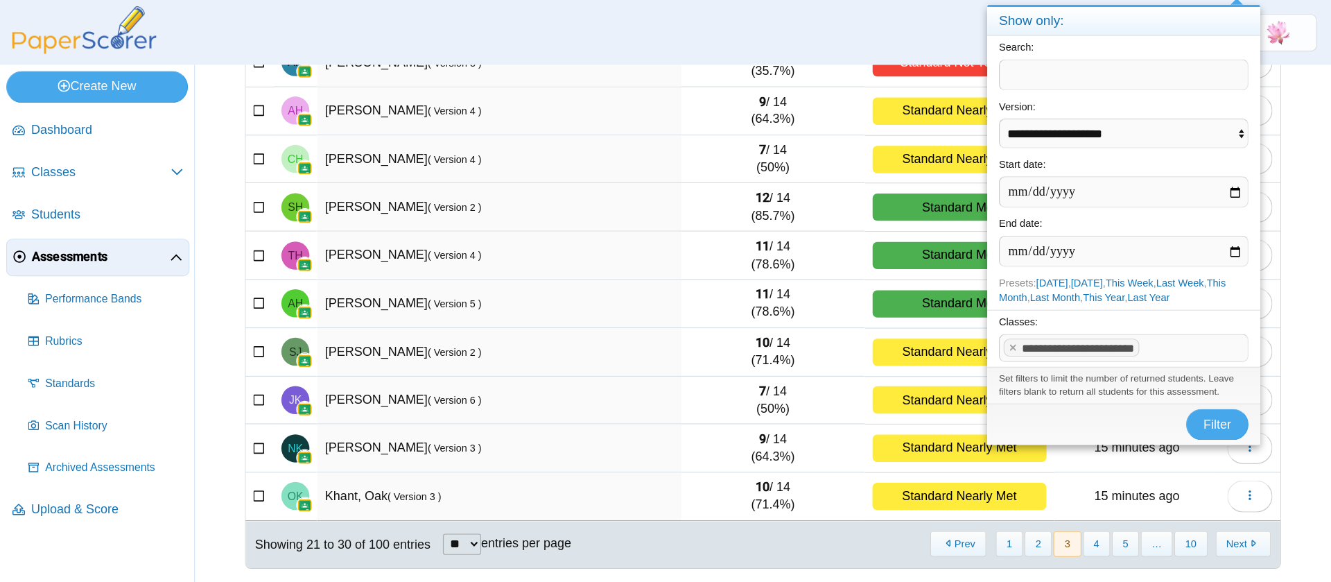
scroll to position [109, 0]
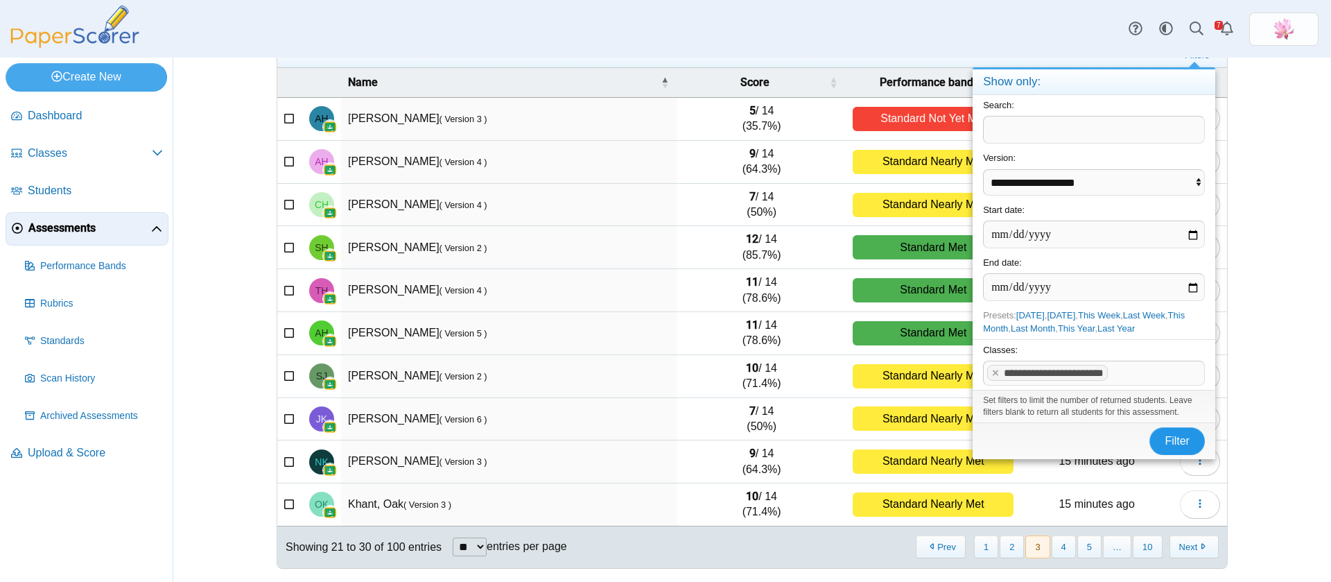
click at [887, 387] on button "Filter" at bounding box center [1176, 441] width 55 height 28
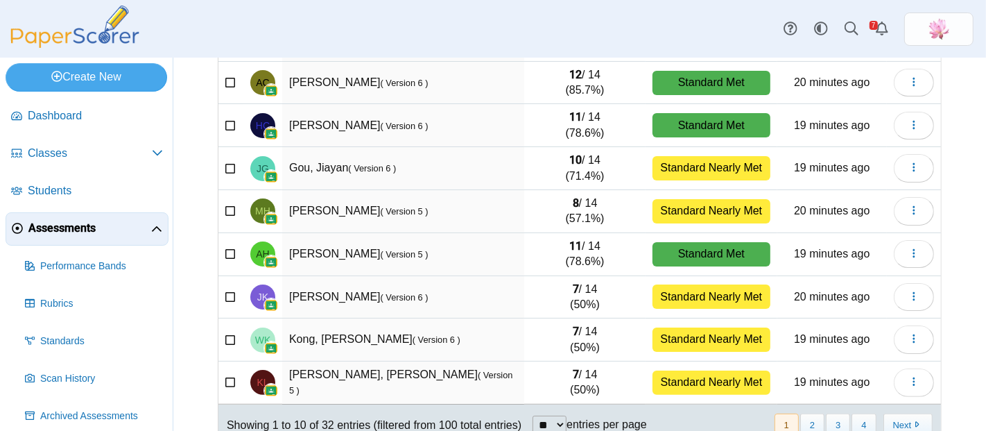
scroll to position [256, 0]
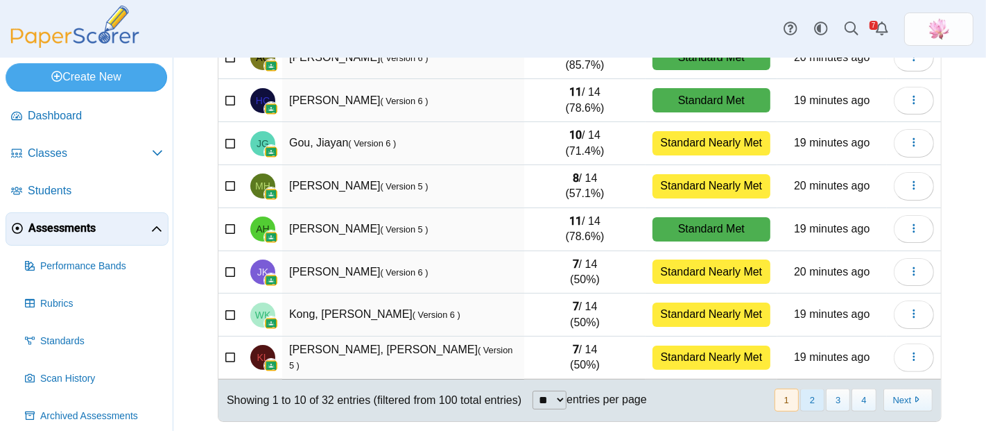
click at [802, 393] on button "2" at bounding box center [812, 399] width 24 height 23
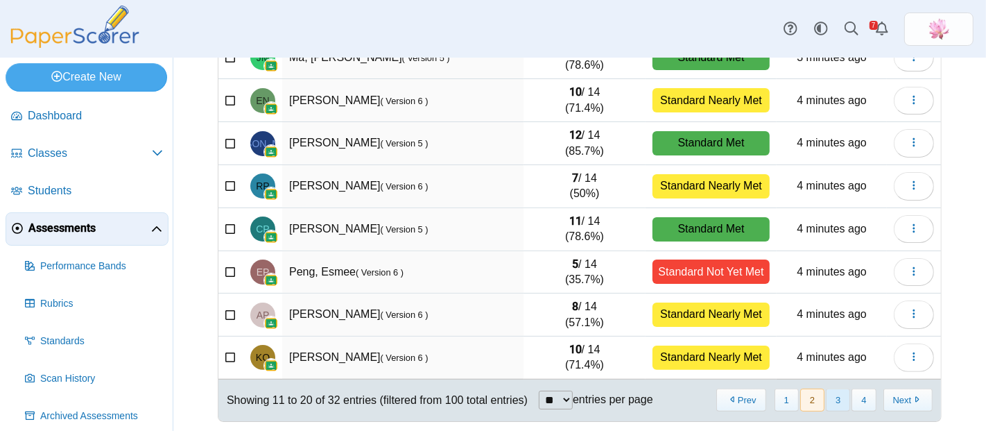
click at [826, 403] on button "3" at bounding box center [838, 399] width 24 height 23
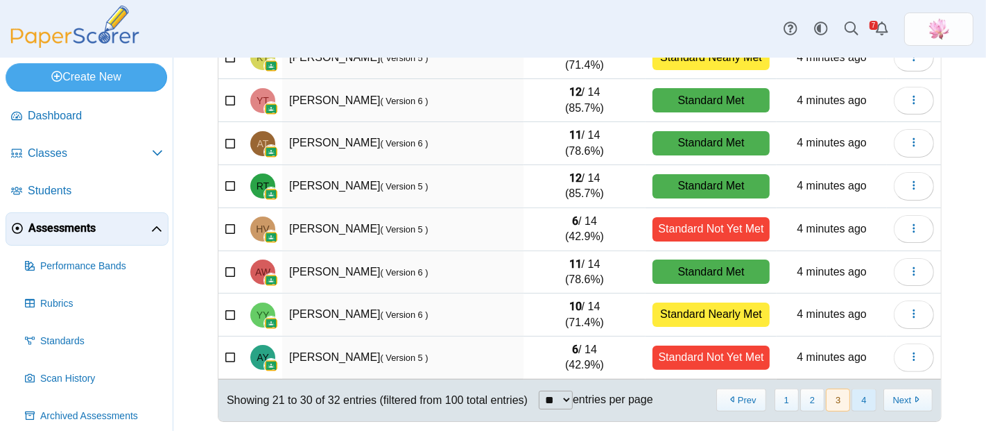
click at [851, 397] on button "4" at bounding box center [863, 399] width 24 height 23
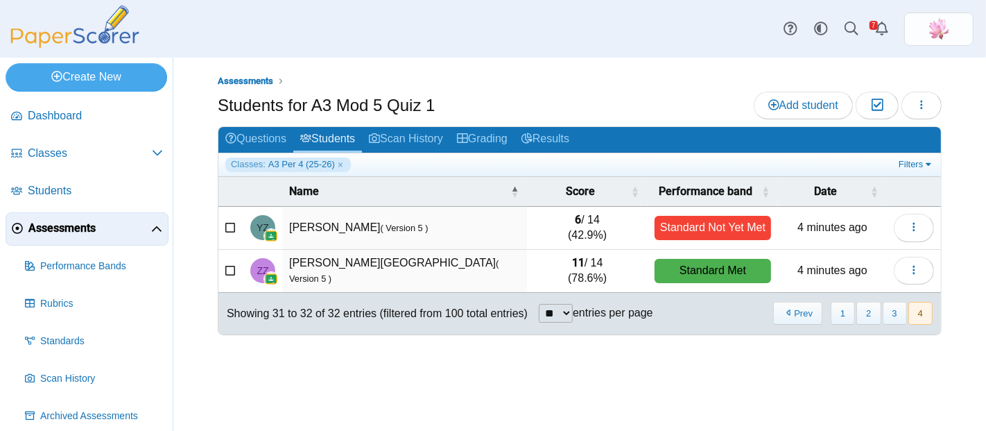
scroll to position [0, 0]
click at [887, 311] on button "3" at bounding box center [894, 313] width 24 height 23
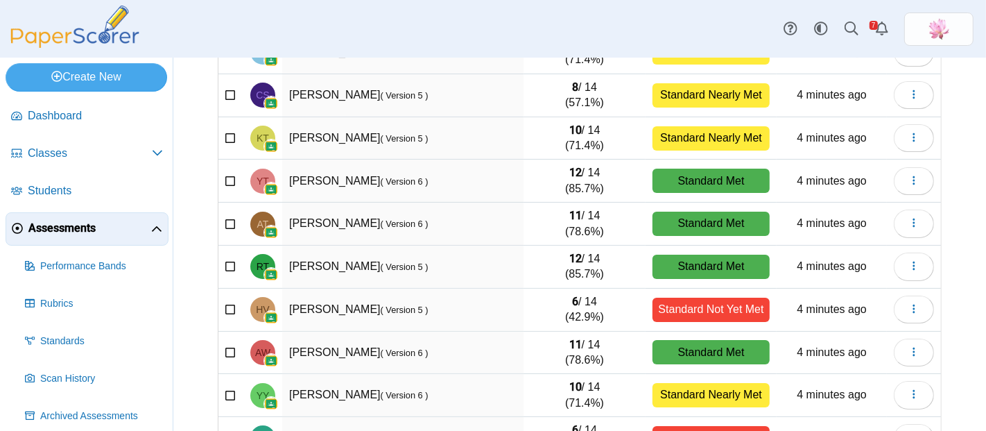
scroll to position [256, 0]
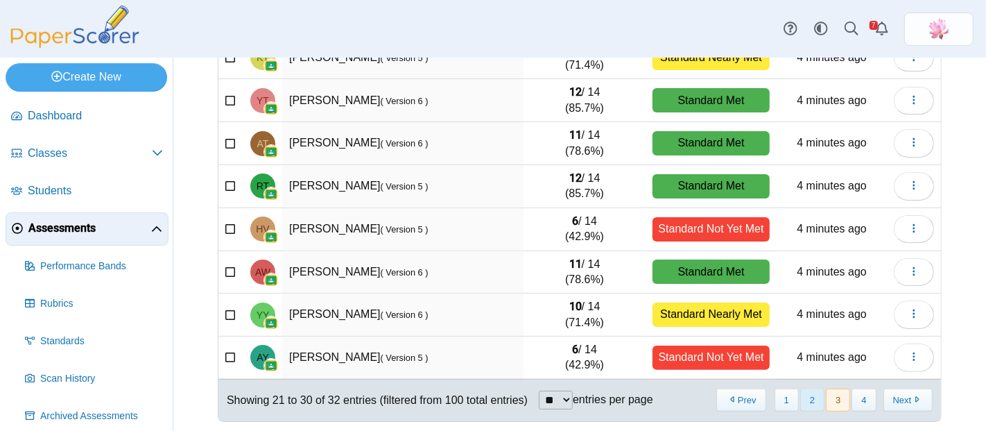
click at [800, 393] on button "2" at bounding box center [812, 399] width 24 height 23
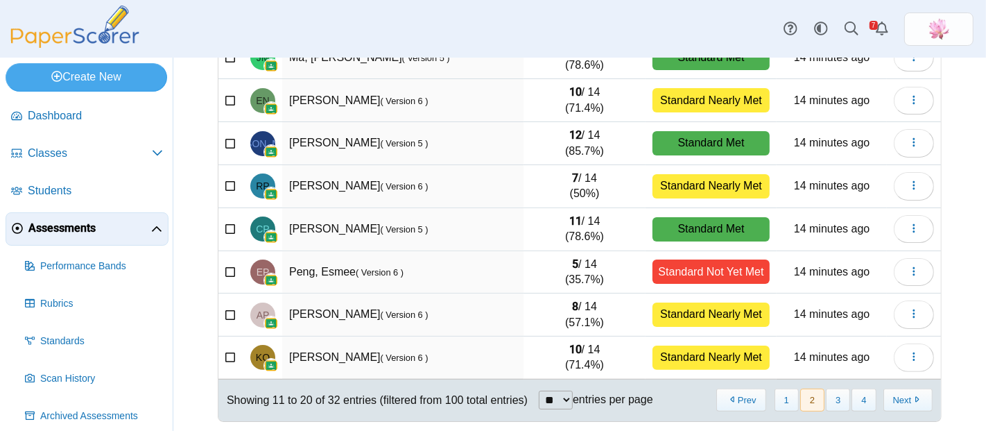
drag, startPoint x: 855, startPoint y: 311, endPoint x: 783, endPoint y: 310, distance: 72.1
click at [855, 311] on time "14 minutes ago" at bounding box center [832, 314] width 76 height 12
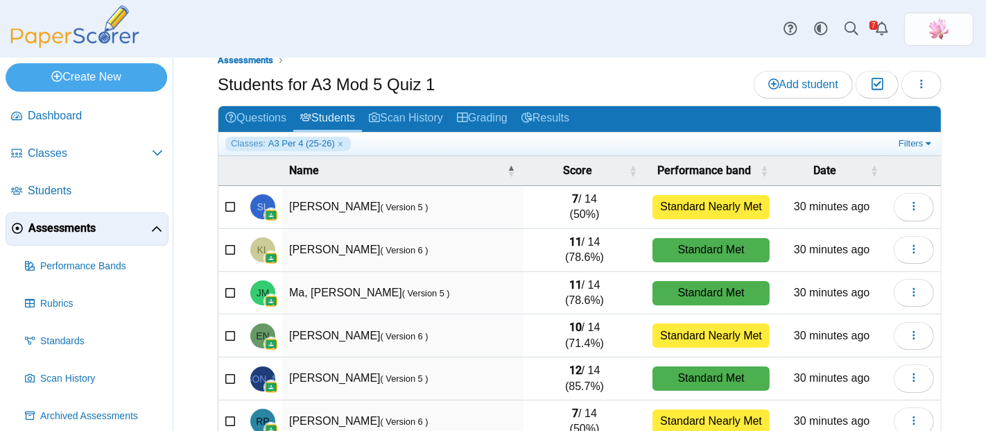
scroll to position [0, 0]
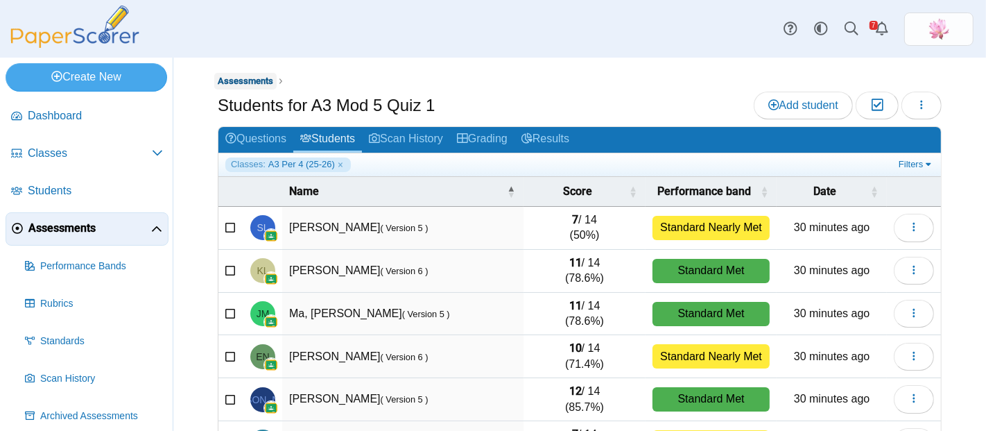
click at [254, 80] on span "Assessments" at bounding box center [245, 81] width 55 height 10
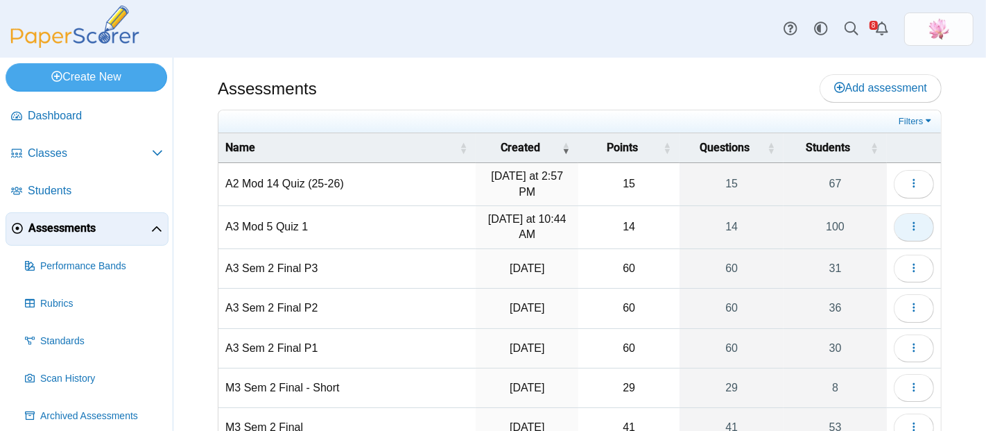
click at [908, 227] on button "button" at bounding box center [914, 227] width 40 height 28
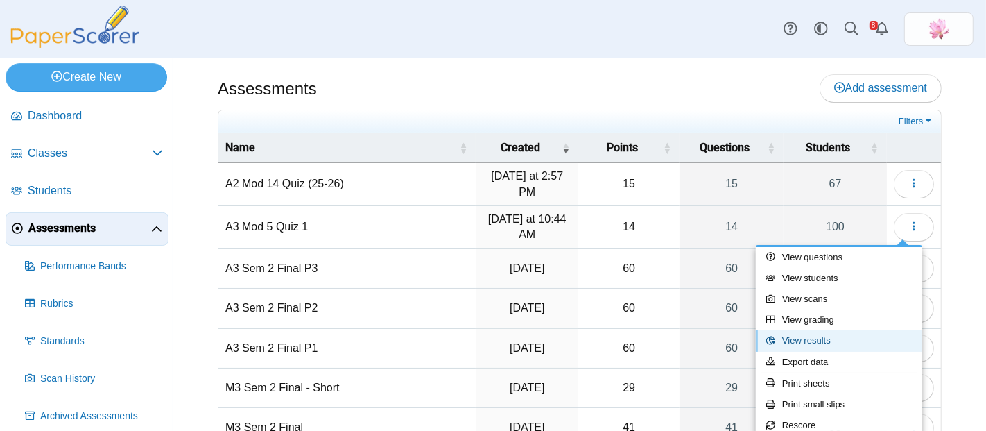
click at [835, 341] on link "View results" at bounding box center [839, 340] width 166 height 21
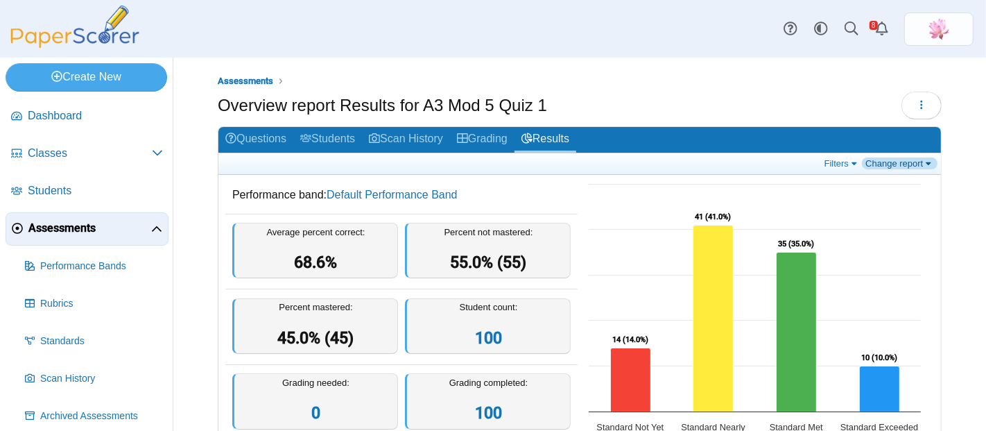
click at [881, 162] on link "Change report" at bounding box center [900, 163] width 76 height 12
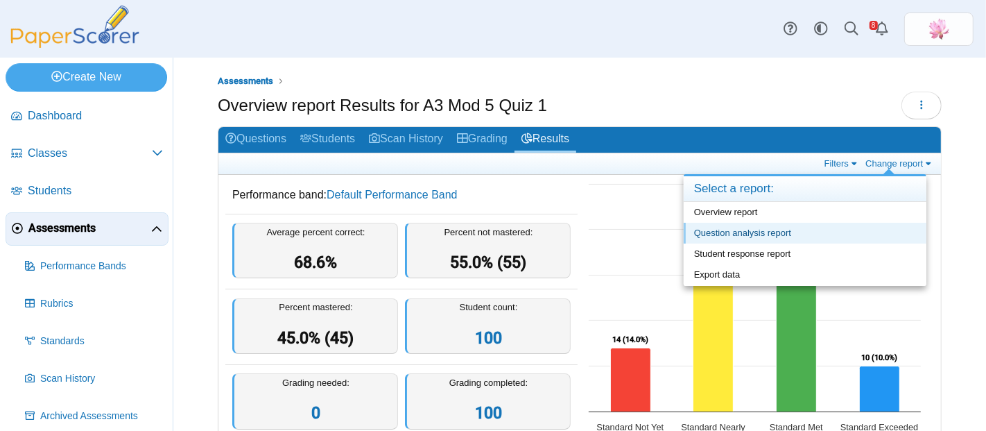
click at [778, 228] on link "Question analysis report" at bounding box center [805, 233] width 243 height 21
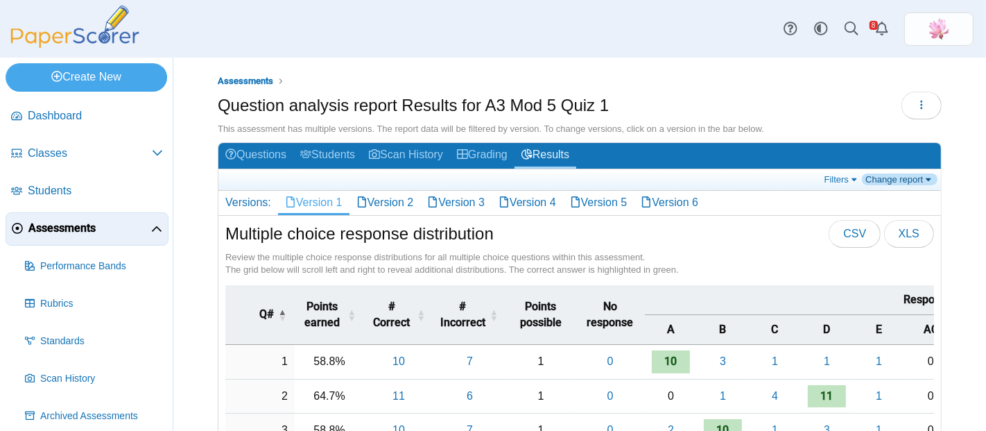
click at [899, 179] on link "Change report" at bounding box center [900, 179] width 76 height 12
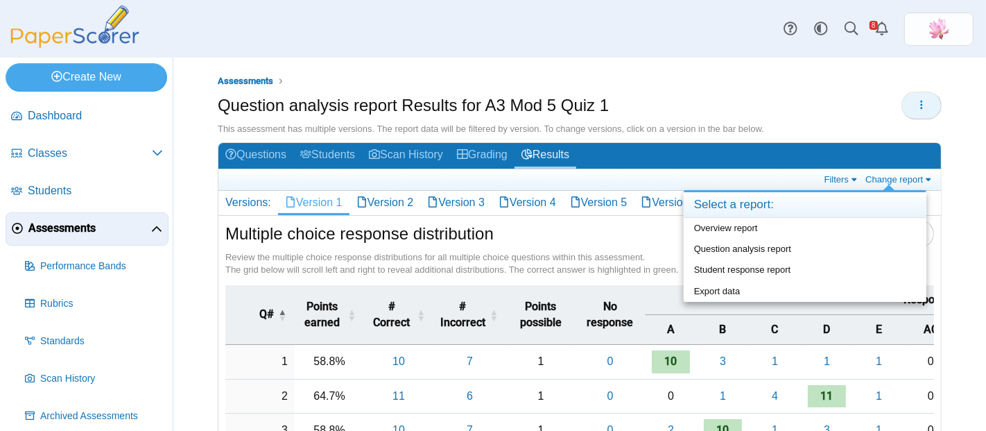
click at [915, 109] on button "button" at bounding box center [921, 106] width 40 height 28
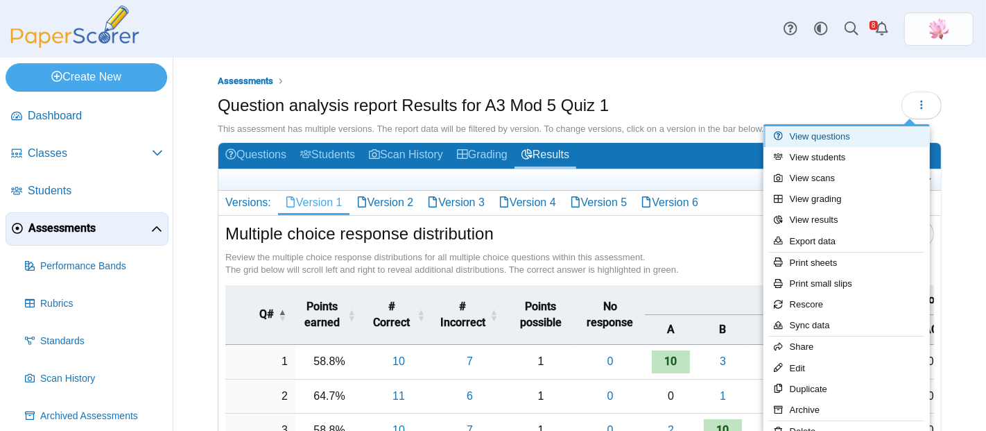
click at [851, 138] on link "View questions" at bounding box center [846, 136] width 166 height 21
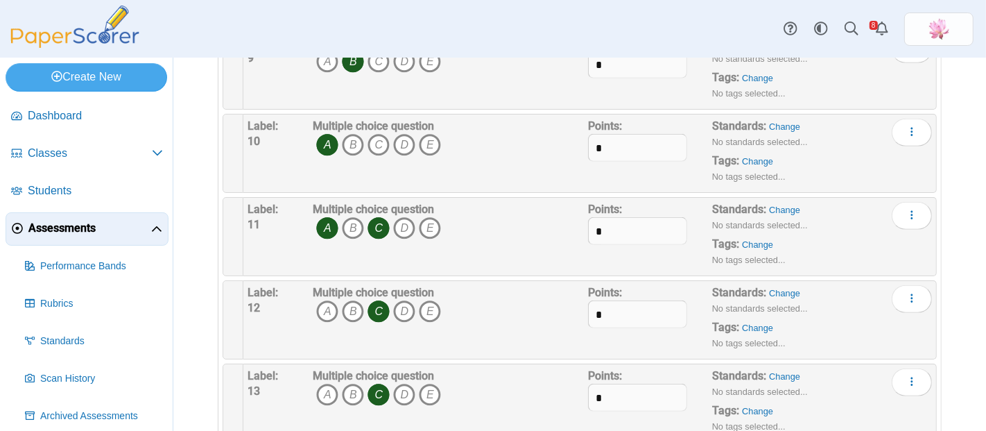
scroll to position [953, 0]
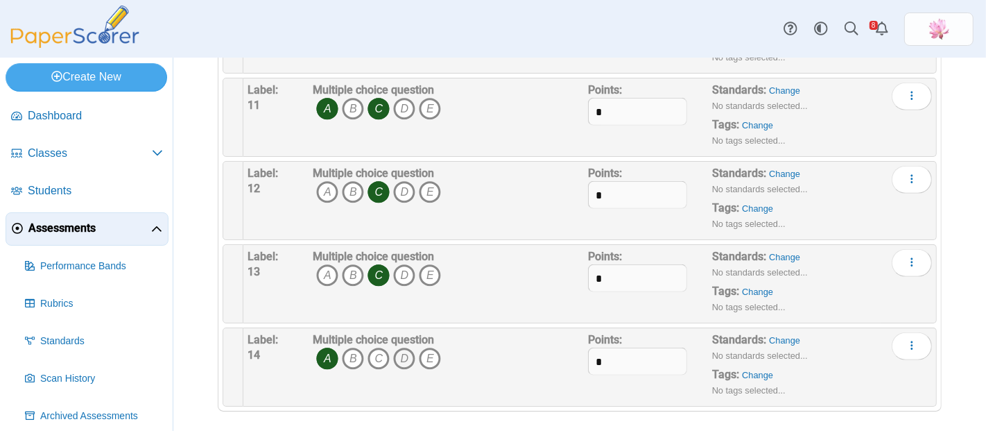
click at [404, 356] on icon "D" at bounding box center [404, 358] width 22 height 22
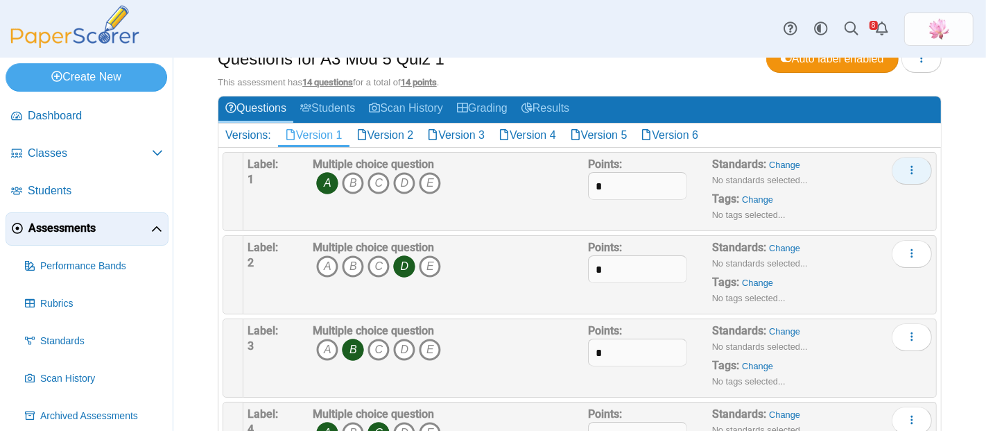
scroll to position [0, 0]
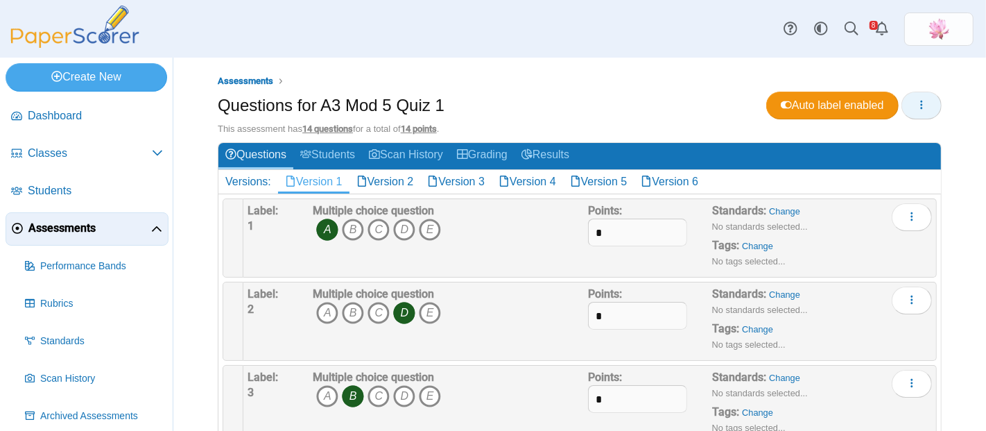
click at [916, 100] on icon "button" at bounding box center [921, 104] width 11 height 11
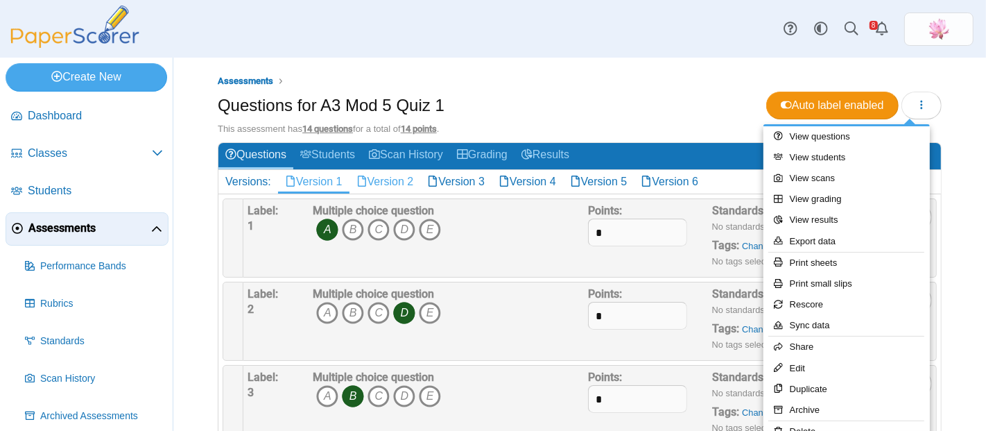
click at [415, 176] on link "Version 2" at bounding box center [384, 182] width 71 height 24
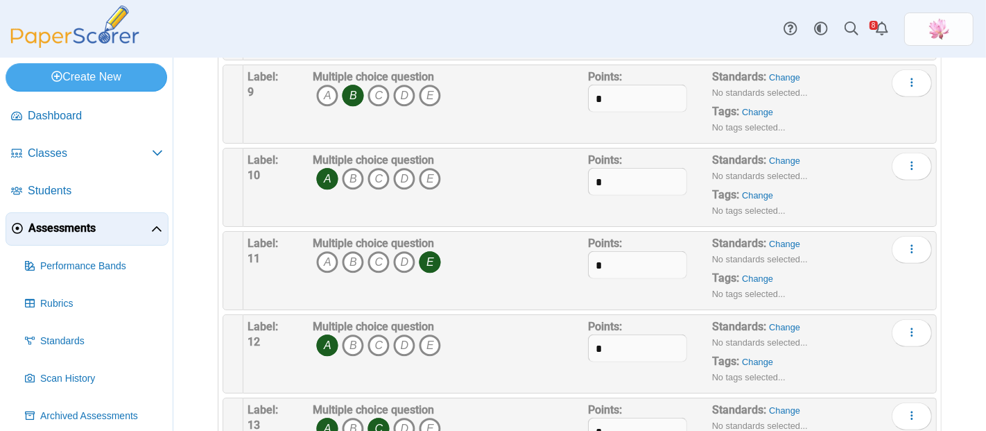
scroll to position [799, 0]
click at [408, 261] on icon "D" at bounding box center [404, 263] width 22 height 22
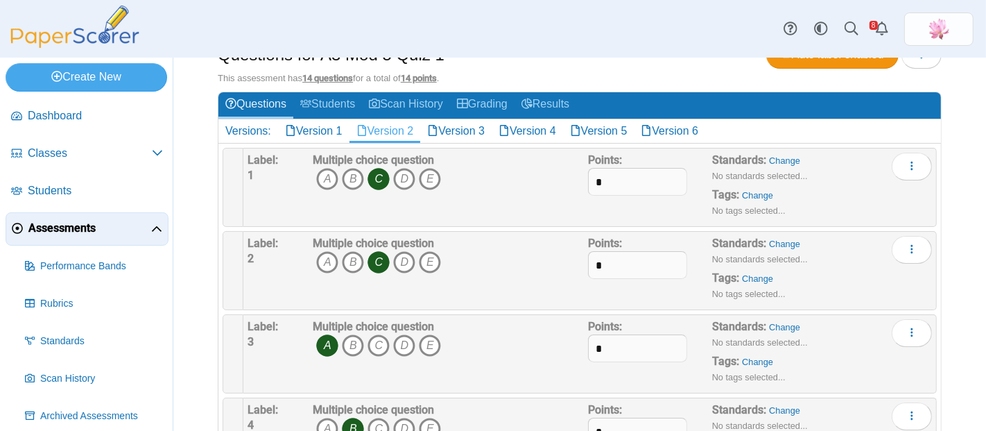
scroll to position [0, 0]
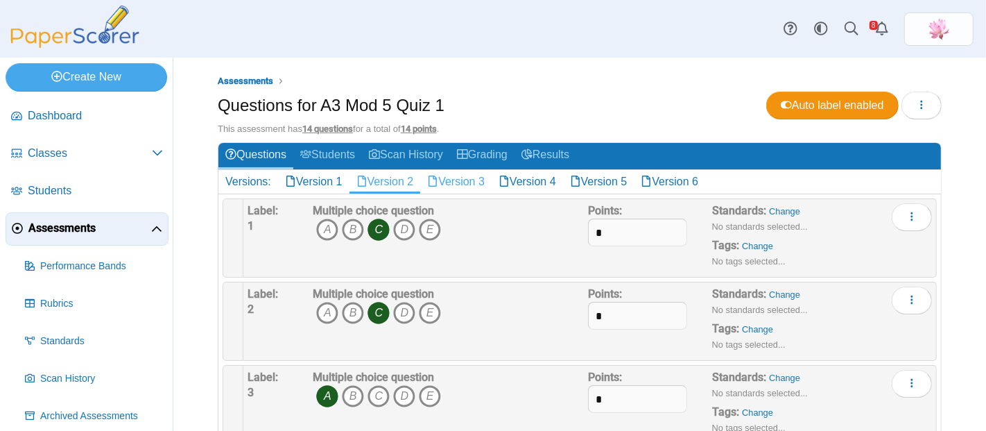
click at [467, 180] on link "Version 3" at bounding box center [455, 182] width 71 height 24
drag, startPoint x: 0, startPoint y: 0, endPoint x: 467, endPoint y: 180, distance: 500.8
click at [467, 180] on link "Version 3" at bounding box center [455, 182] width 71 height 24
click at [426, 225] on icon "E" at bounding box center [430, 229] width 22 height 22
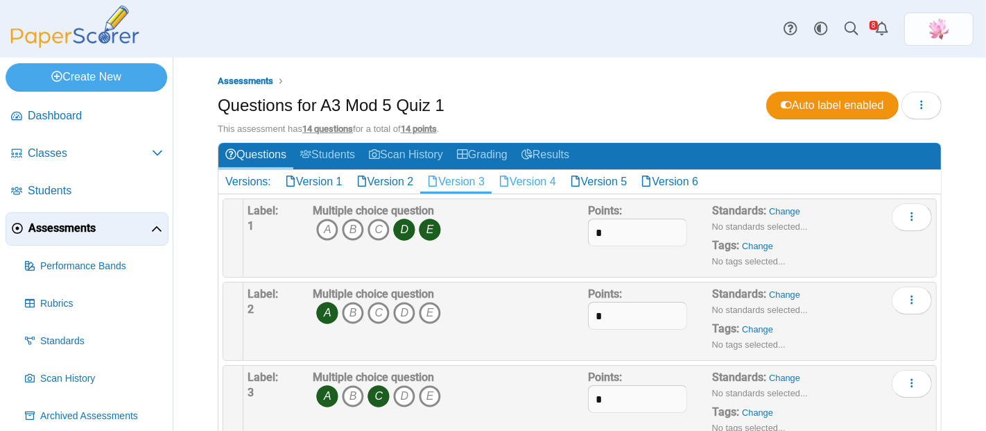
click at [548, 177] on link "Version 4" at bounding box center [527, 182] width 71 height 24
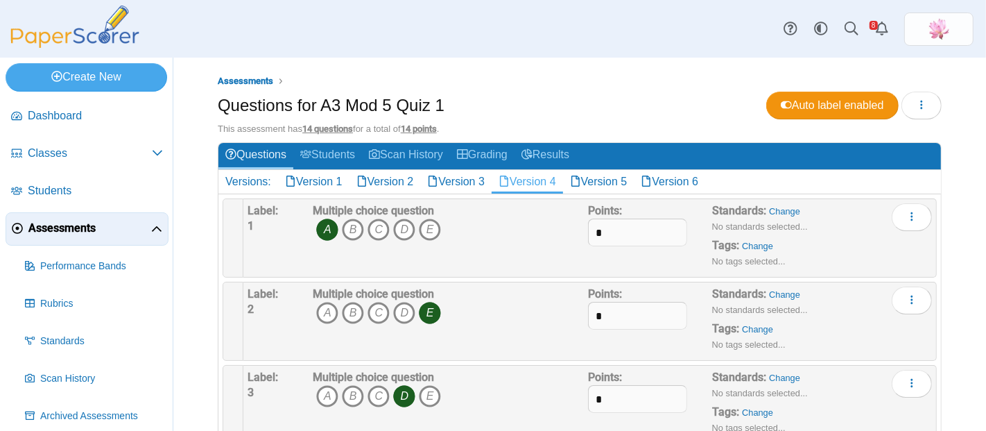
scroll to position [308, 0]
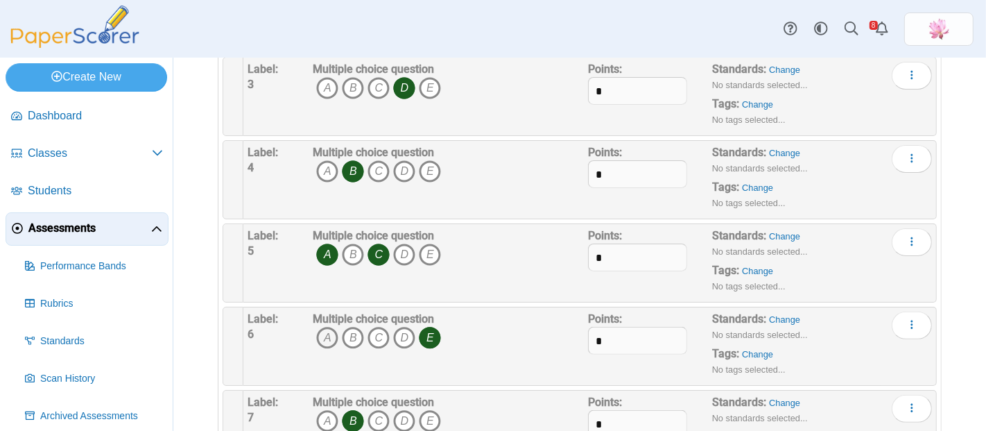
click at [319, 335] on icon "A" at bounding box center [327, 338] width 22 height 22
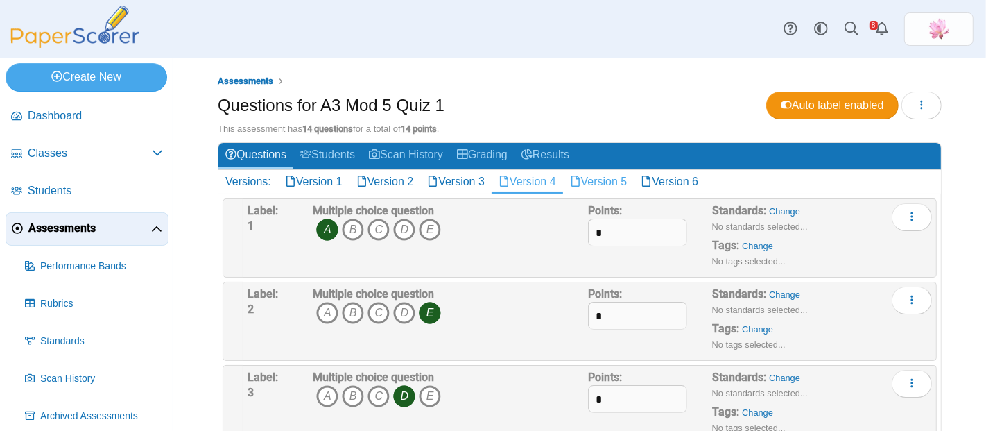
click at [616, 183] on link "Version 5" at bounding box center [598, 182] width 71 height 24
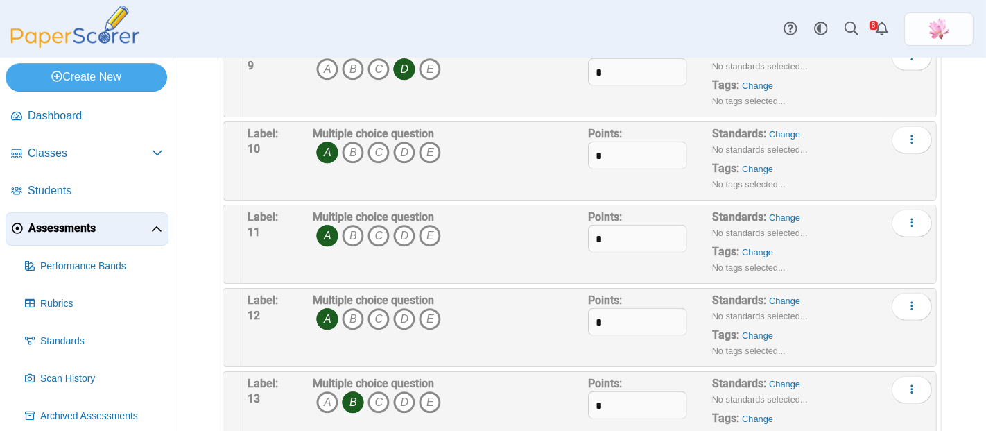
scroll to position [847, 0]
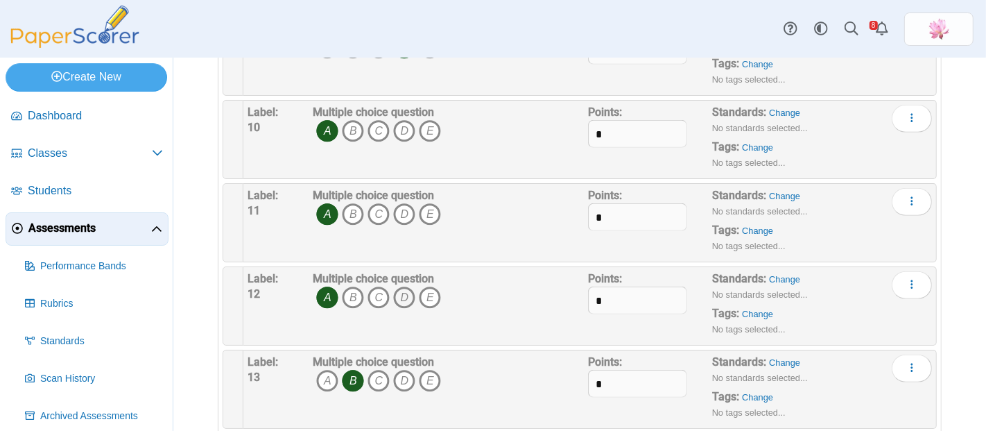
click at [402, 290] on icon "D" at bounding box center [404, 297] width 22 height 22
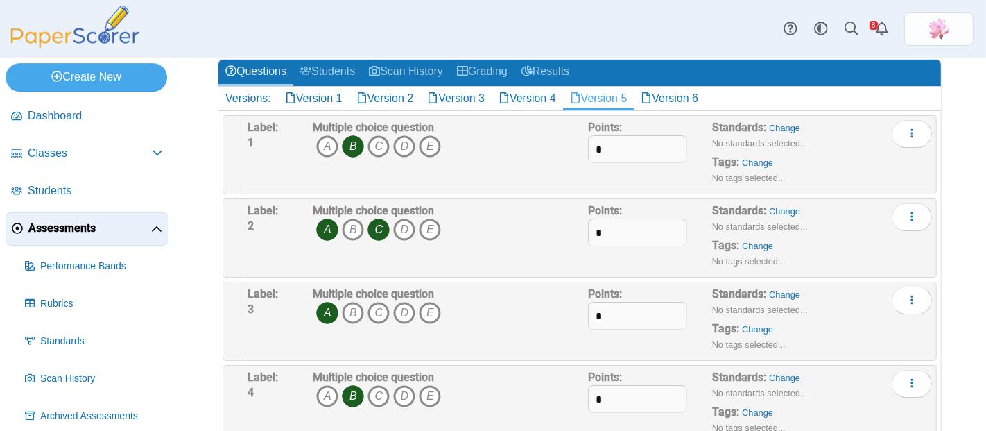
scroll to position [0, 0]
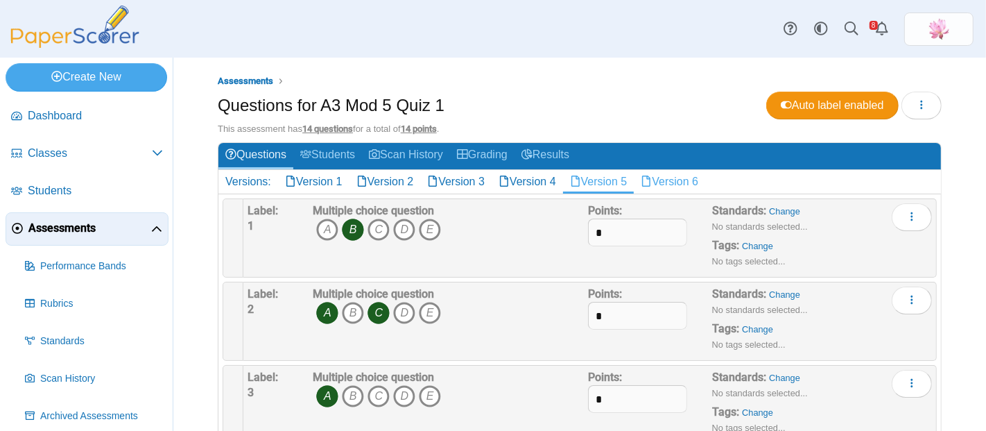
click at [705, 170] on link "Version 6" at bounding box center [669, 182] width 71 height 24
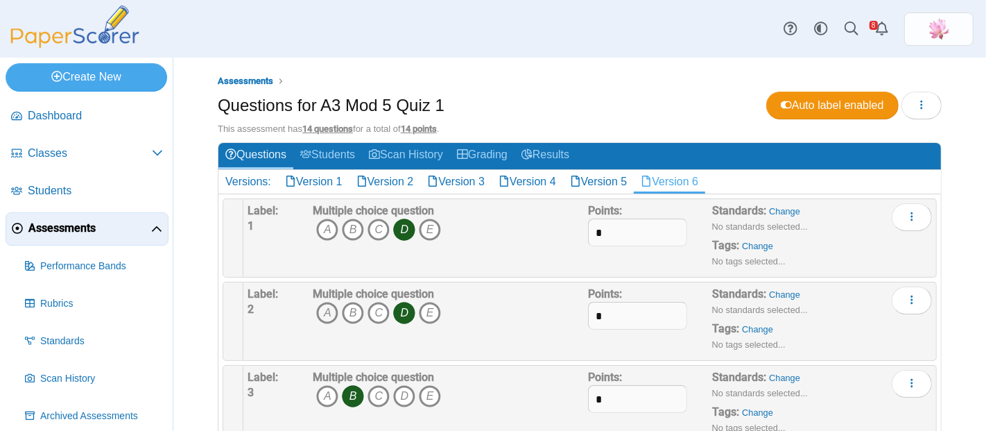
click at [319, 315] on icon "A" at bounding box center [327, 313] width 22 height 22
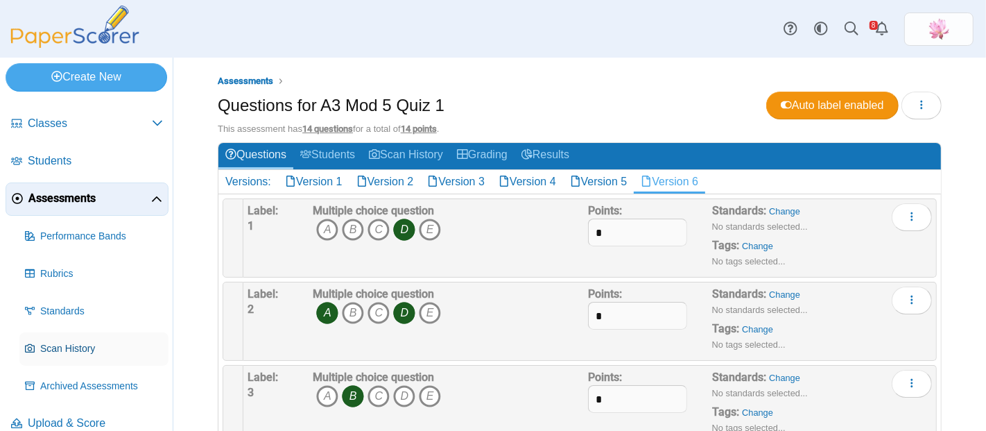
scroll to position [47, 0]
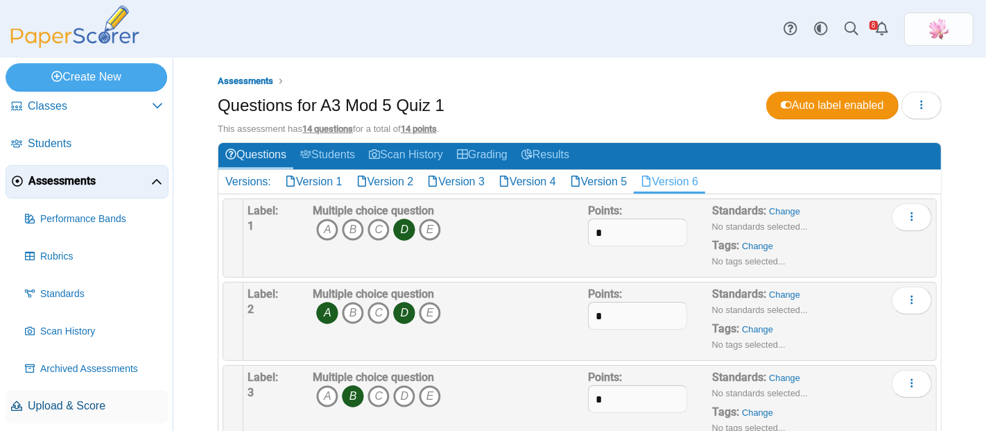
click at [103, 401] on span "Upload & Score" at bounding box center [95, 405] width 135 height 15
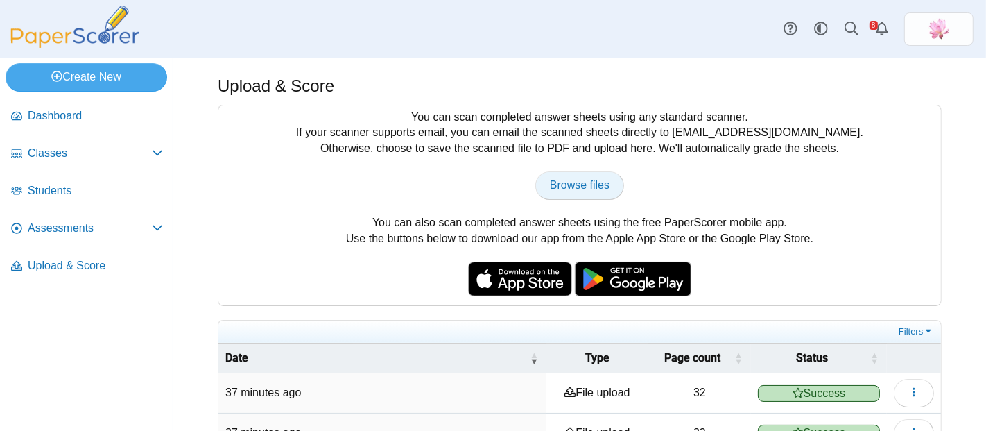
click at [572, 179] on span "Browse files" at bounding box center [580, 185] width 60 height 12
type input "**********"
click at [558, 187] on span "Browse files" at bounding box center [580, 185] width 60 height 12
type input "**********"
click at [584, 188] on span "Browse files" at bounding box center [580, 185] width 60 height 12
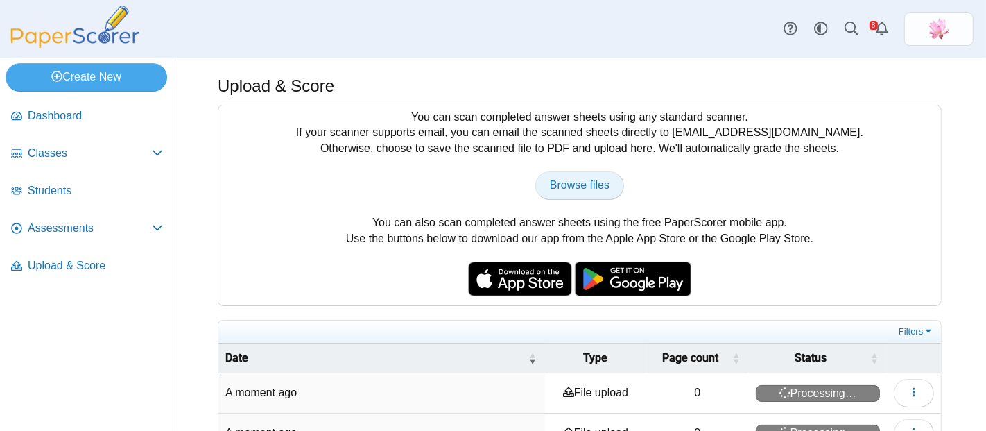
type input "**********"
click at [98, 220] on span "Assessments" at bounding box center [90, 227] width 124 height 15
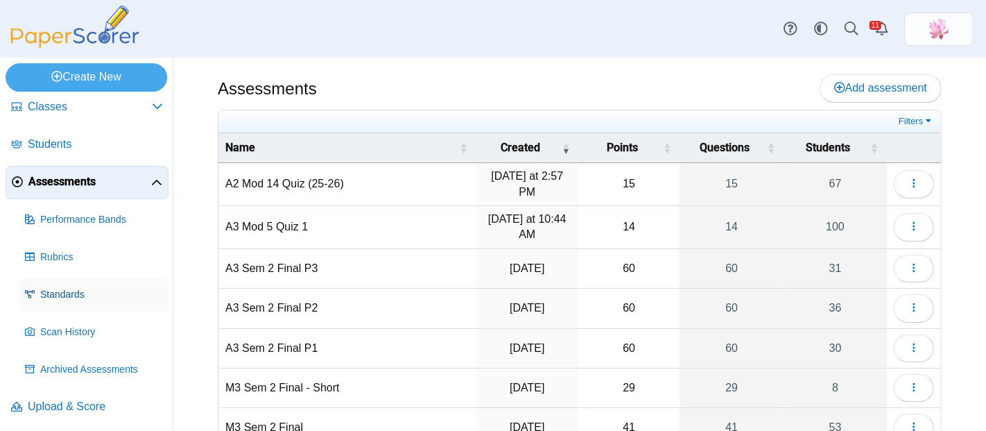
scroll to position [47, 0]
click at [107, 328] on span "Scan History" at bounding box center [101, 331] width 123 height 14
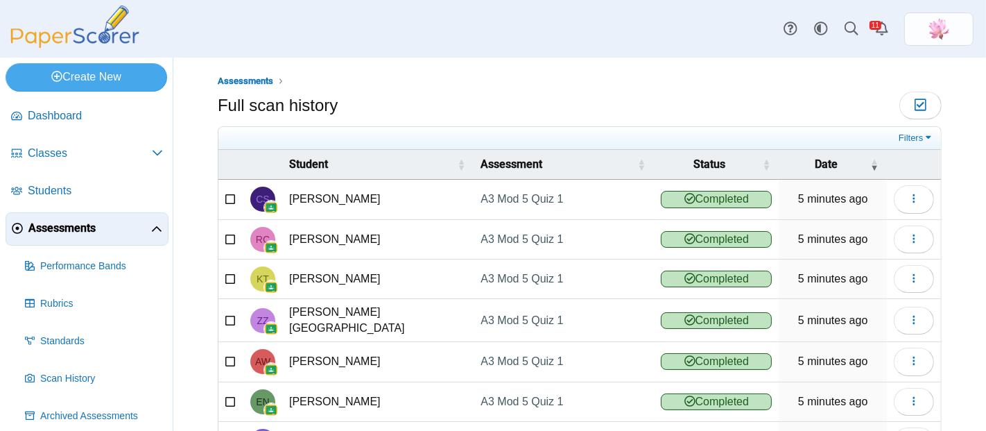
click at [94, 232] on span "Assessments" at bounding box center [89, 227] width 123 height 15
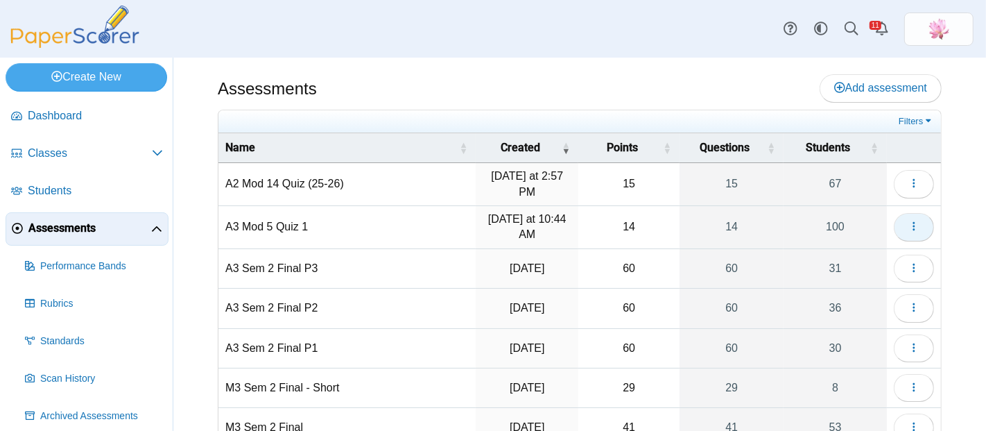
click at [912, 223] on button "button" at bounding box center [914, 227] width 40 height 28
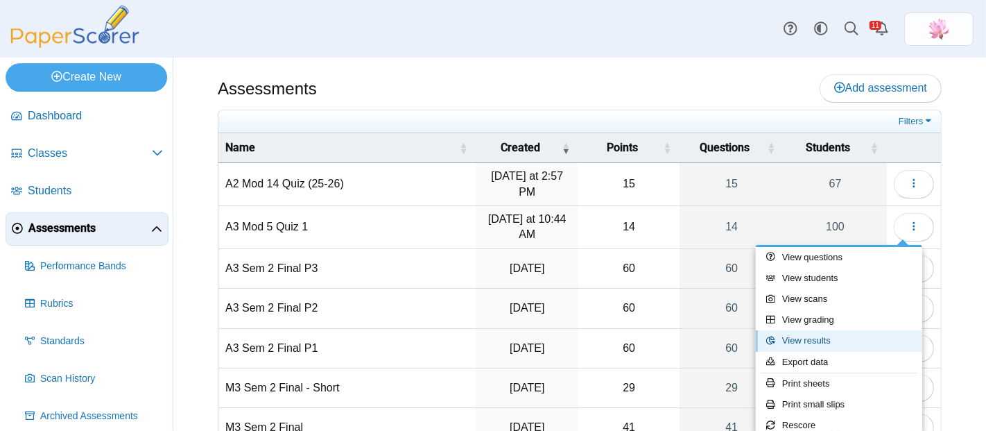
click at [840, 340] on link "View results" at bounding box center [839, 340] width 166 height 21
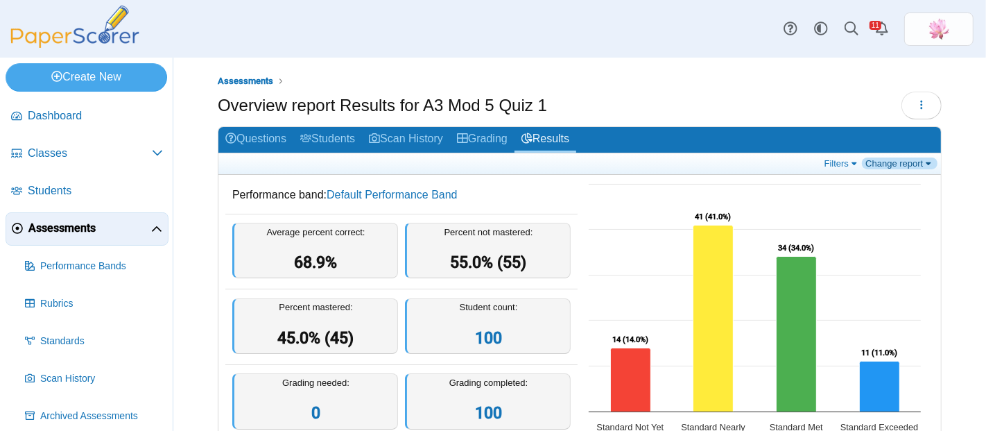
click at [895, 160] on link "Change report" at bounding box center [900, 163] width 76 height 12
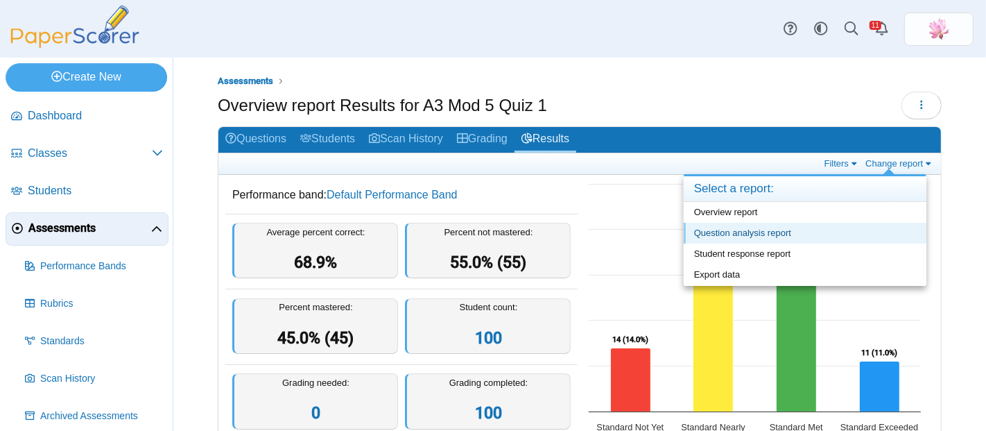
click at [819, 229] on link "Question analysis report" at bounding box center [805, 233] width 243 height 21
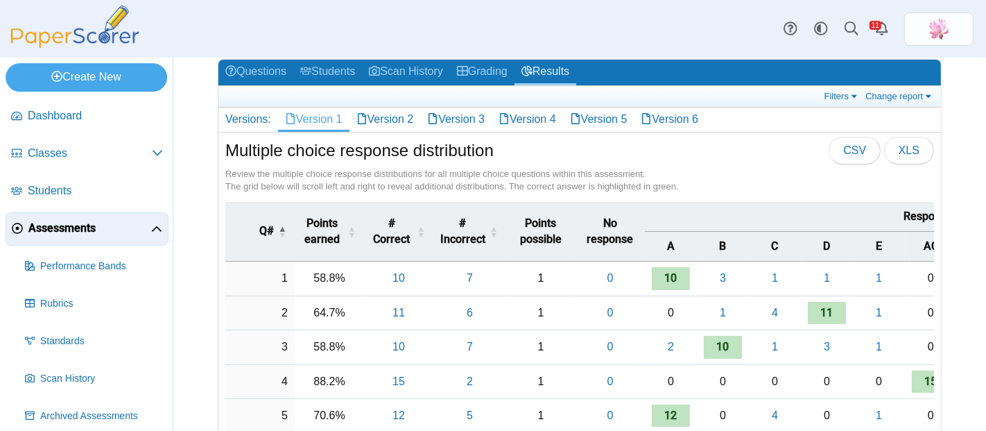
scroll to position [77, 0]
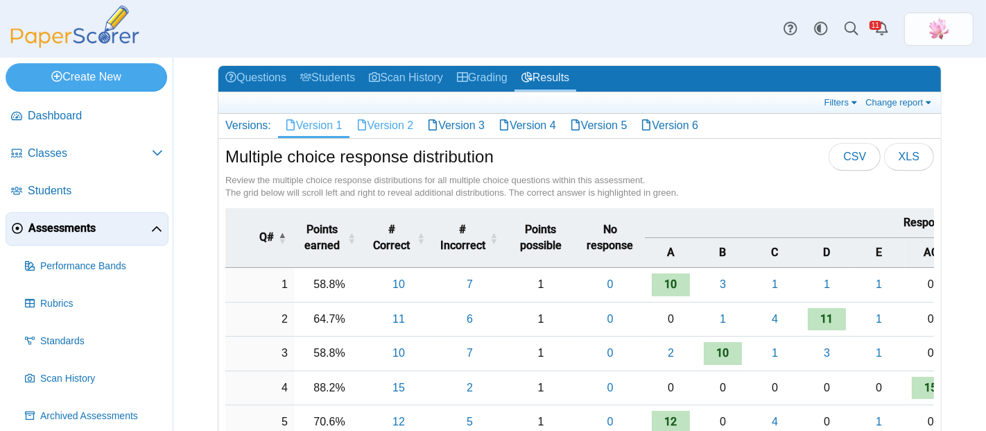
click at [391, 121] on link "Version 2" at bounding box center [384, 126] width 71 height 24
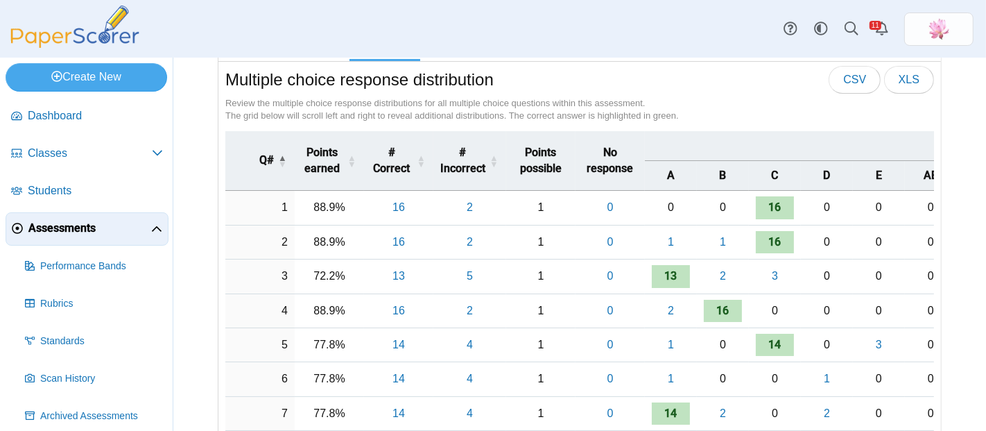
scroll to position [77, 0]
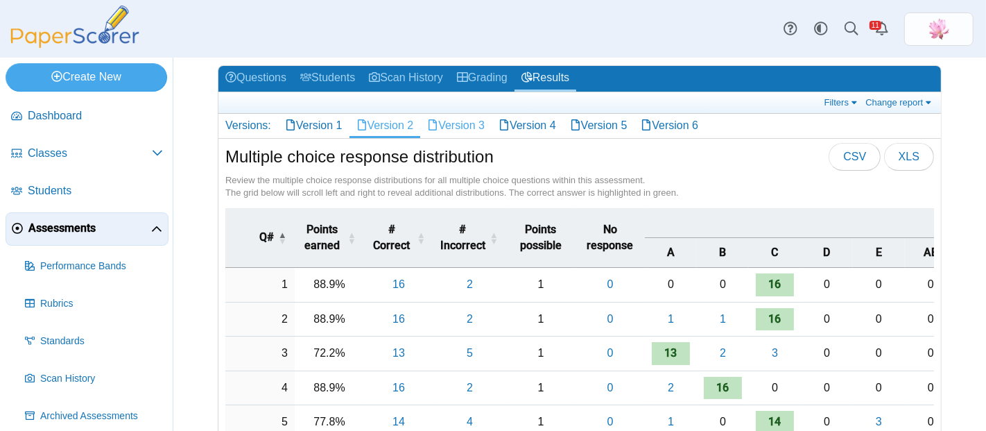
click at [451, 125] on link "Version 3" at bounding box center [455, 126] width 71 height 24
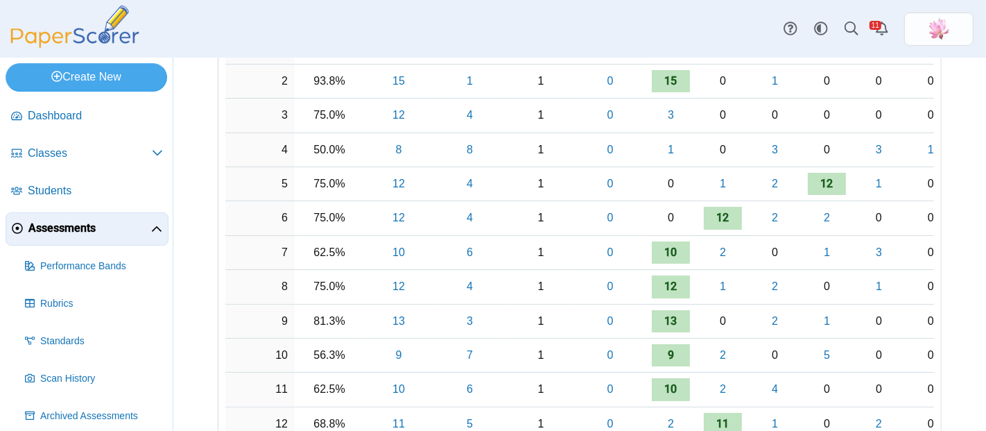
scroll to position [77, 0]
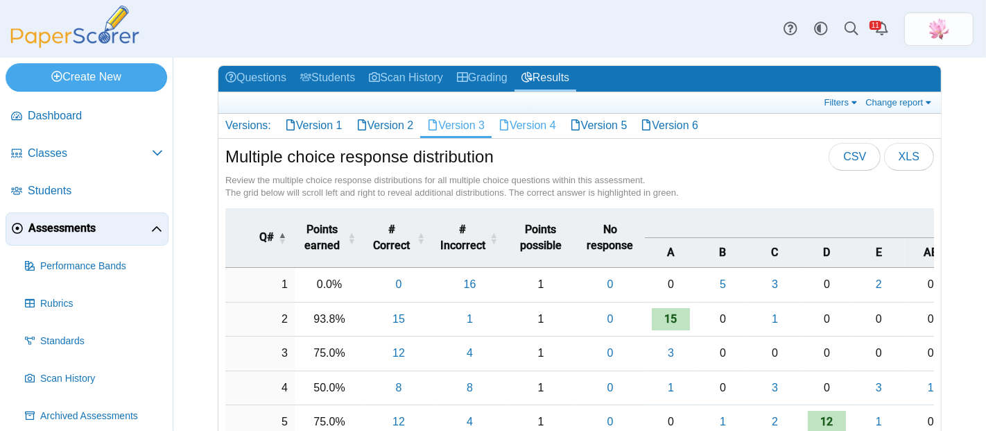
click at [563, 121] on link "Version 4" at bounding box center [527, 126] width 71 height 24
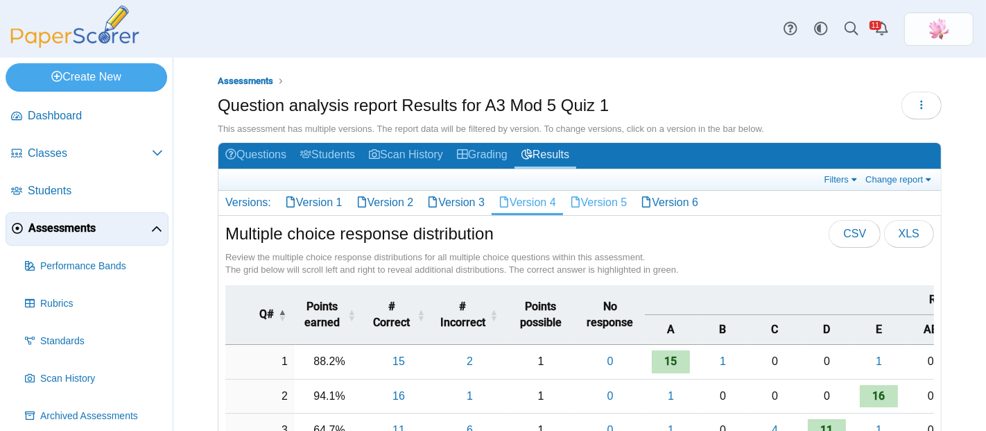
click at [610, 195] on link "Version 5" at bounding box center [598, 203] width 71 height 24
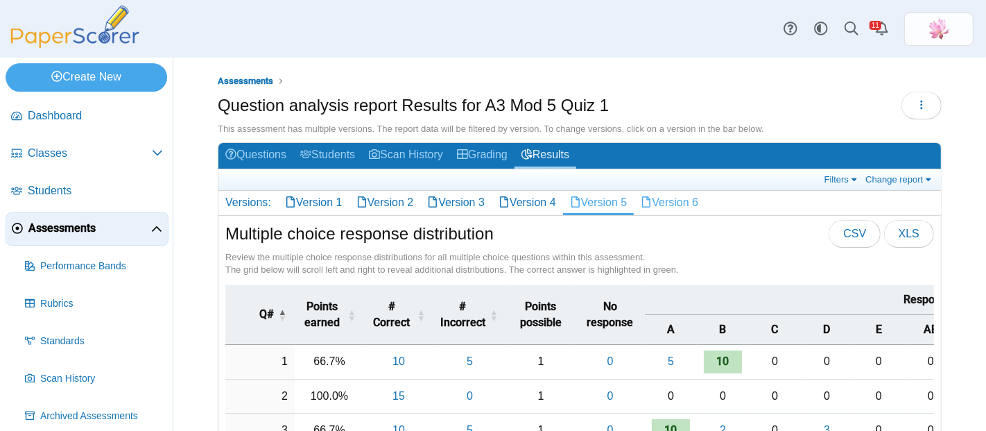
click at [679, 191] on link "Version 6" at bounding box center [669, 203] width 71 height 24
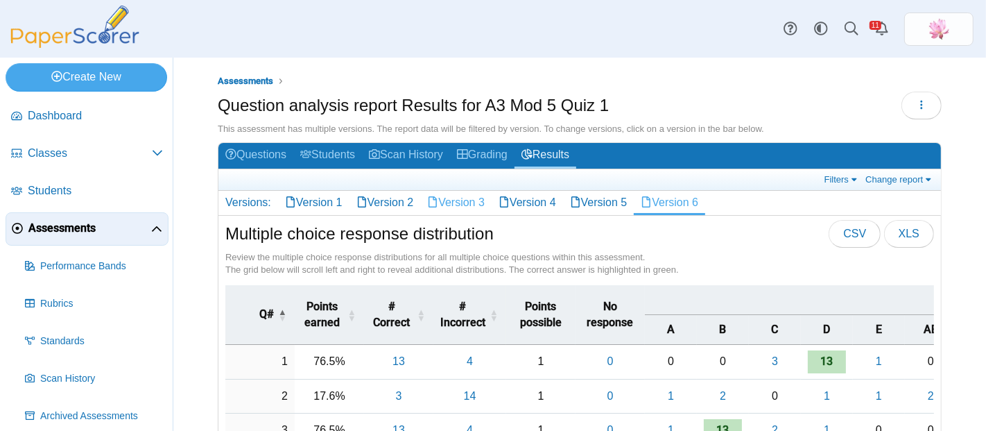
click at [458, 195] on link "Version 3" at bounding box center [455, 203] width 71 height 24
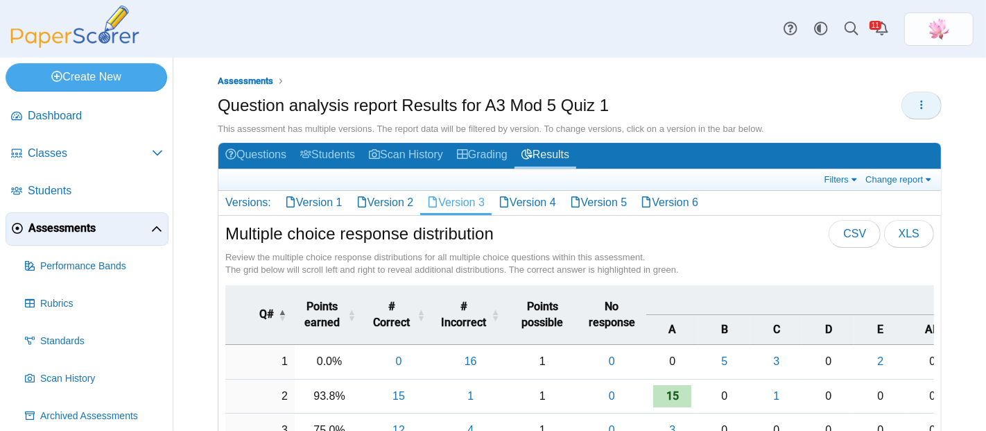
click at [916, 102] on icon "button" at bounding box center [921, 104] width 11 height 11
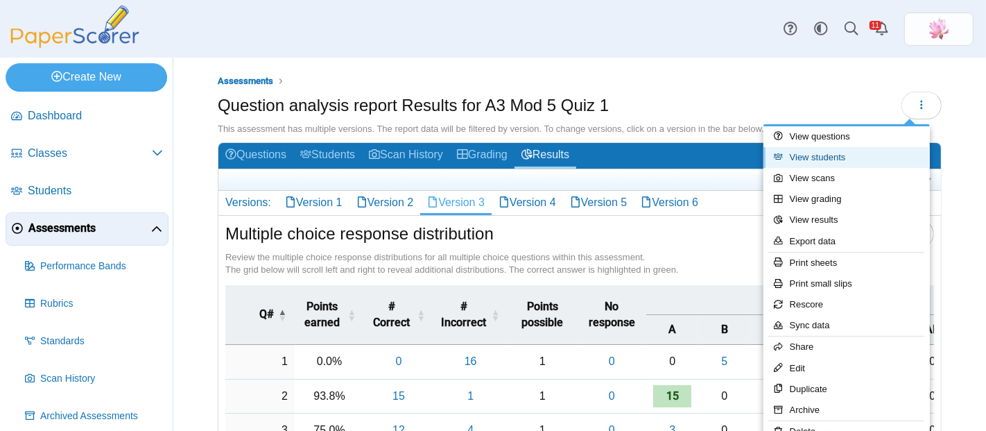
click at [854, 153] on link "View students" at bounding box center [846, 157] width 166 height 21
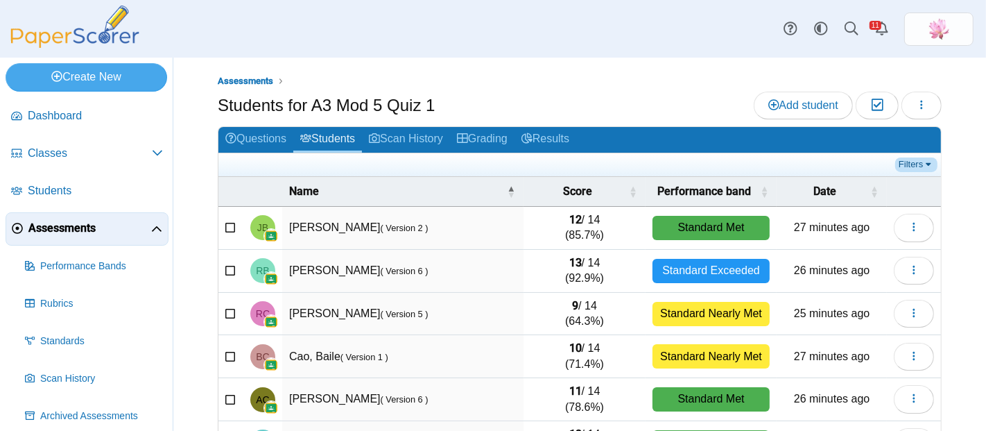
click at [903, 161] on link "Filters" at bounding box center [916, 164] width 42 height 14
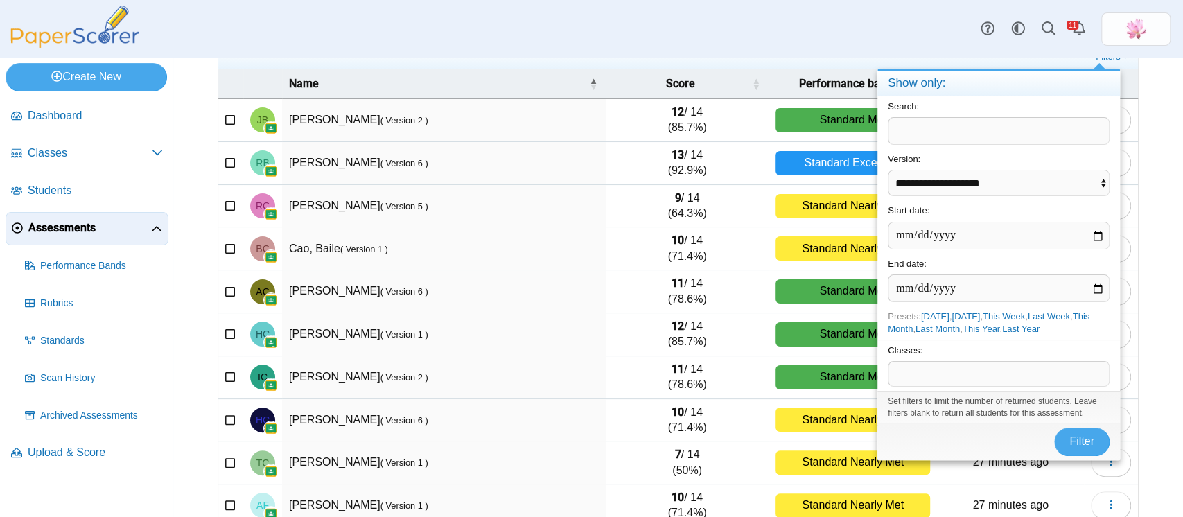
scroll to position [107, 0]
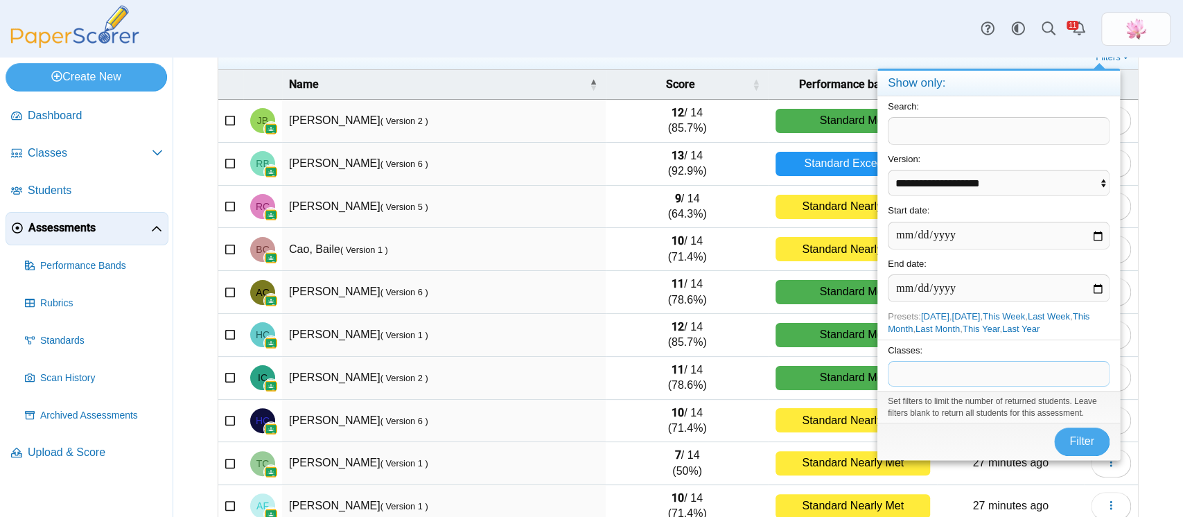
click at [985, 374] on span at bounding box center [999, 374] width 220 height 24
click at [985, 430] on div "Filter" at bounding box center [999, 441] width 243 height 37
click at [985, 430] on button "Filter" at bounding box center [1081, 442] width 55 height 28
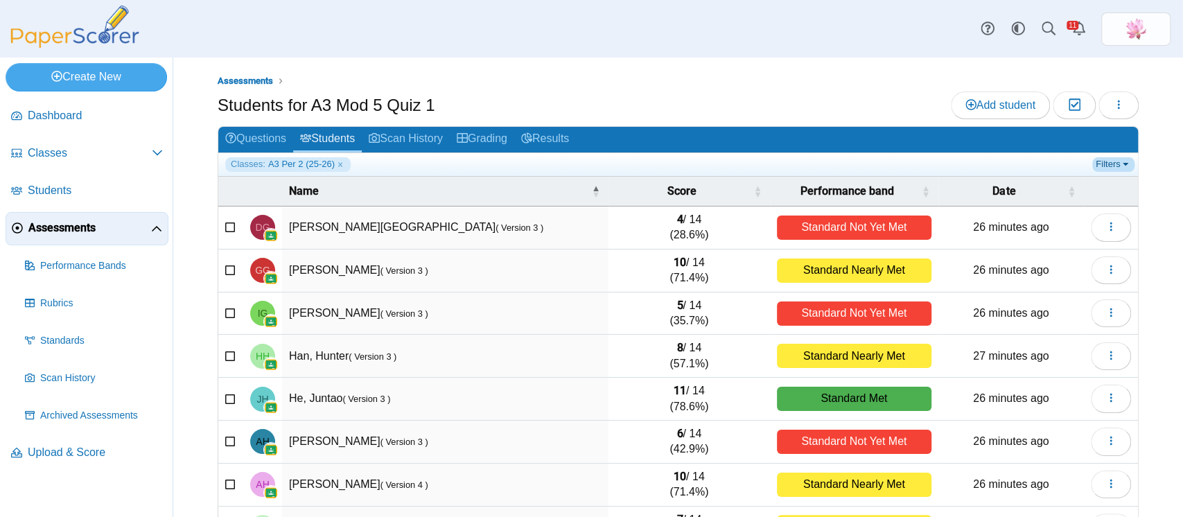
click at [1099, 168] on link "Filters" at bounding box center [1114, 164] width 42 height 14
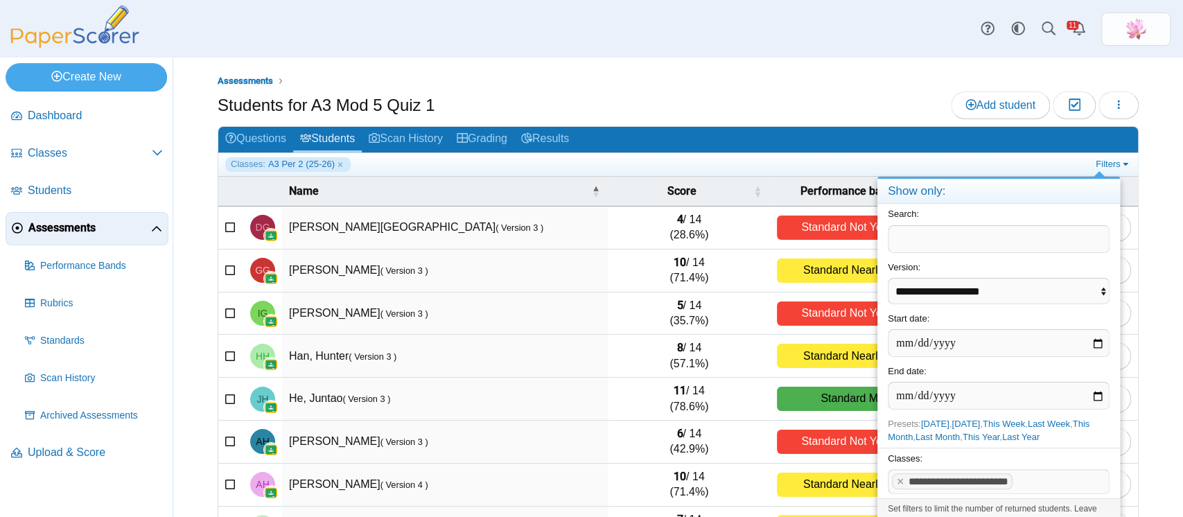
click at [861, 90] on div "Assessments Students for A3 Mod 5 Quiz 1 Add student Moderation 0 Loading…" at bounding box center [678, 382] width 921 height 617
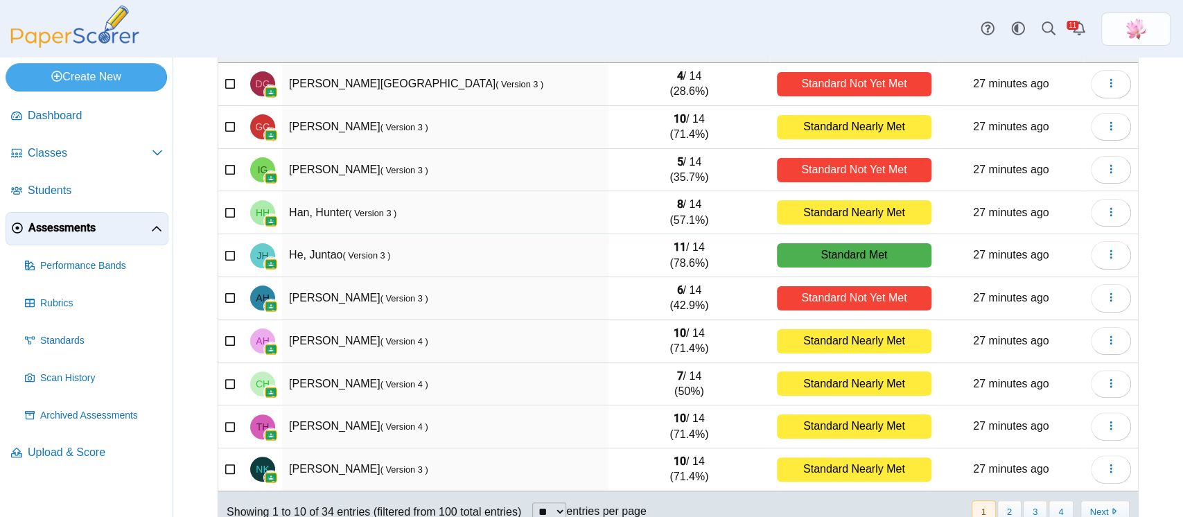
scroll to position [172, 0]
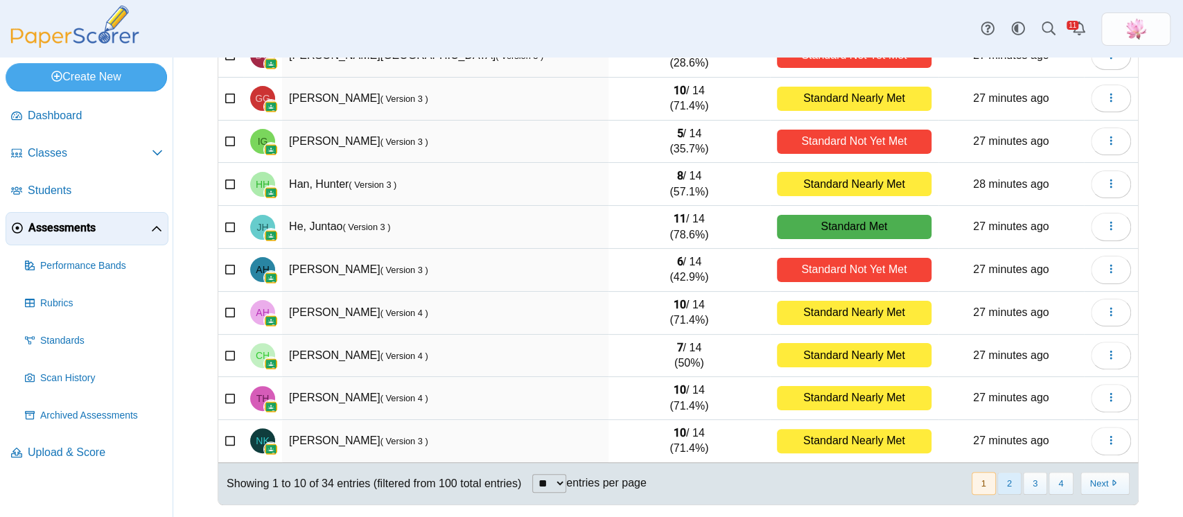
click at [998, 483] on button "2" at bounding box center [1010, 483] width 24 height 23
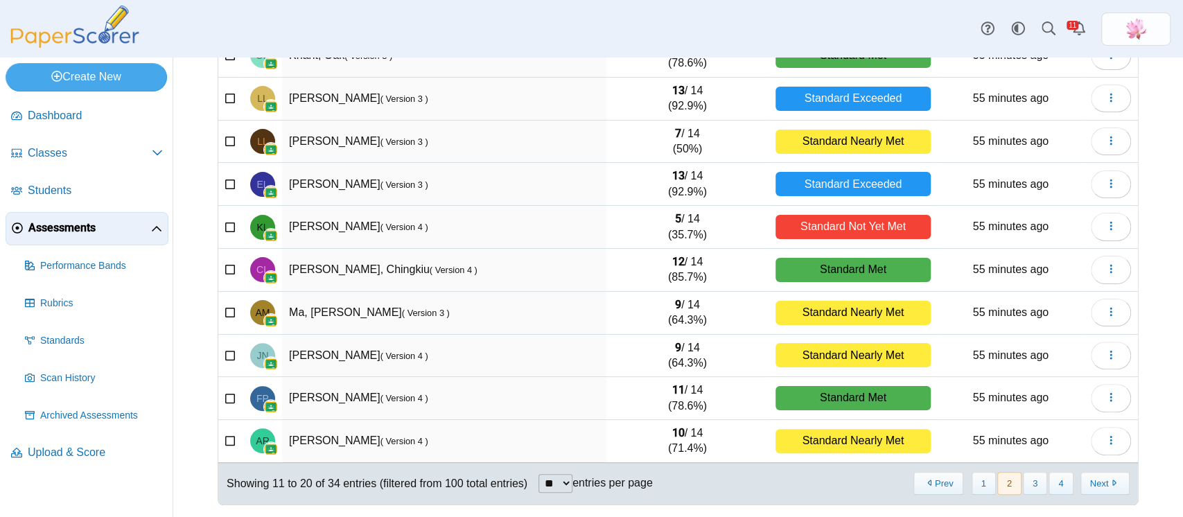
click at [707, 21] on div "Dashboard Classes Archived classes Students Assessments" at bounding box center [591, 29] width 1183 height 58
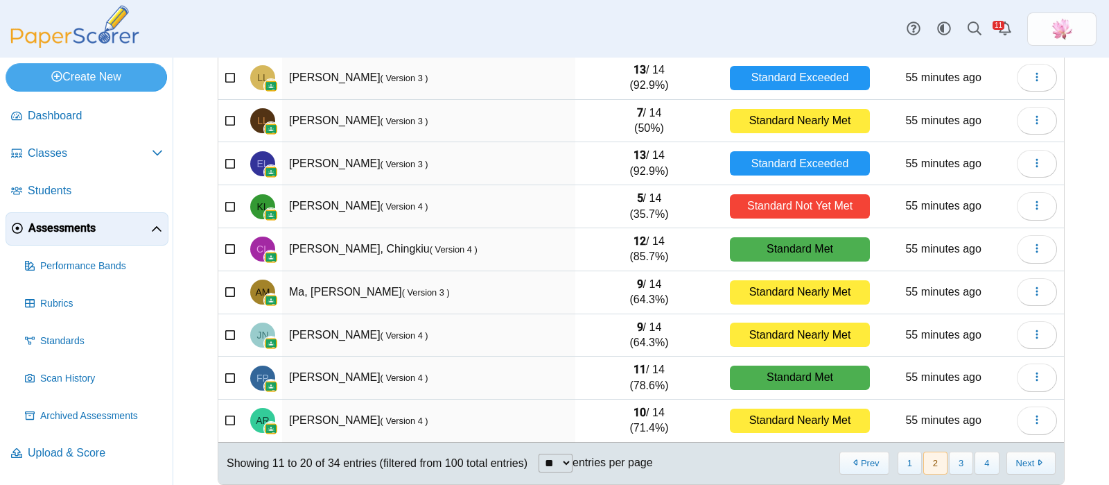
scroll to position [204, 0]
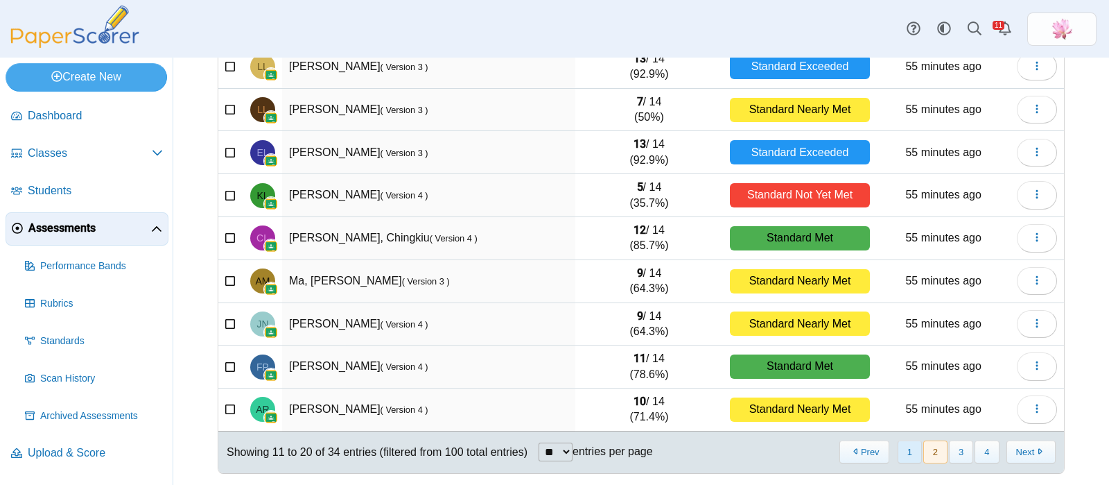
click at [898, 449] on button "1" at bounding box center [910, 451] width 24 height 23
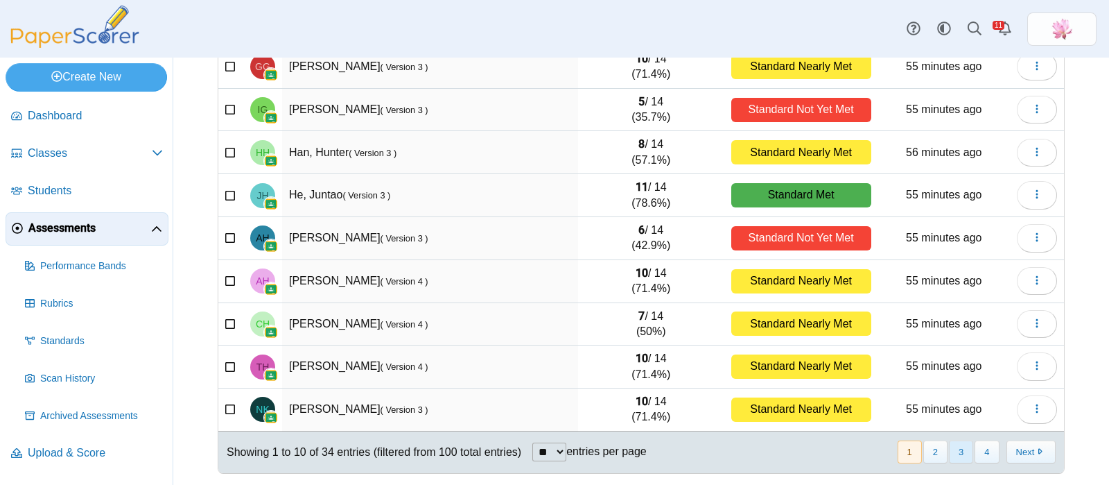
click at [949, 448] on button "3" at bounding box center [961, 451] width 24 height 23
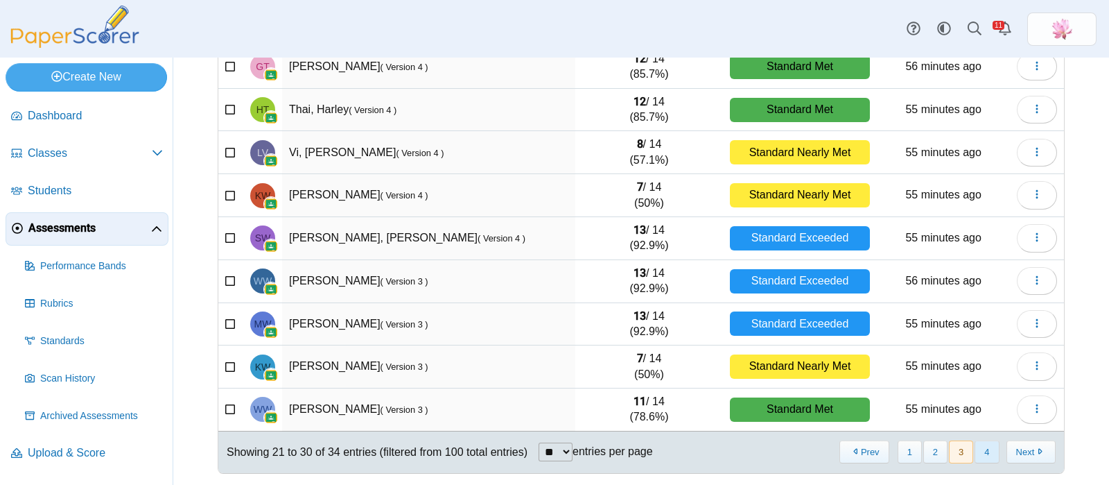
click at [975, 452] on button "4" at bounding box center [987, 451] width 24 height 23
